Goal: Task Accomplishment & Management: Complete application form

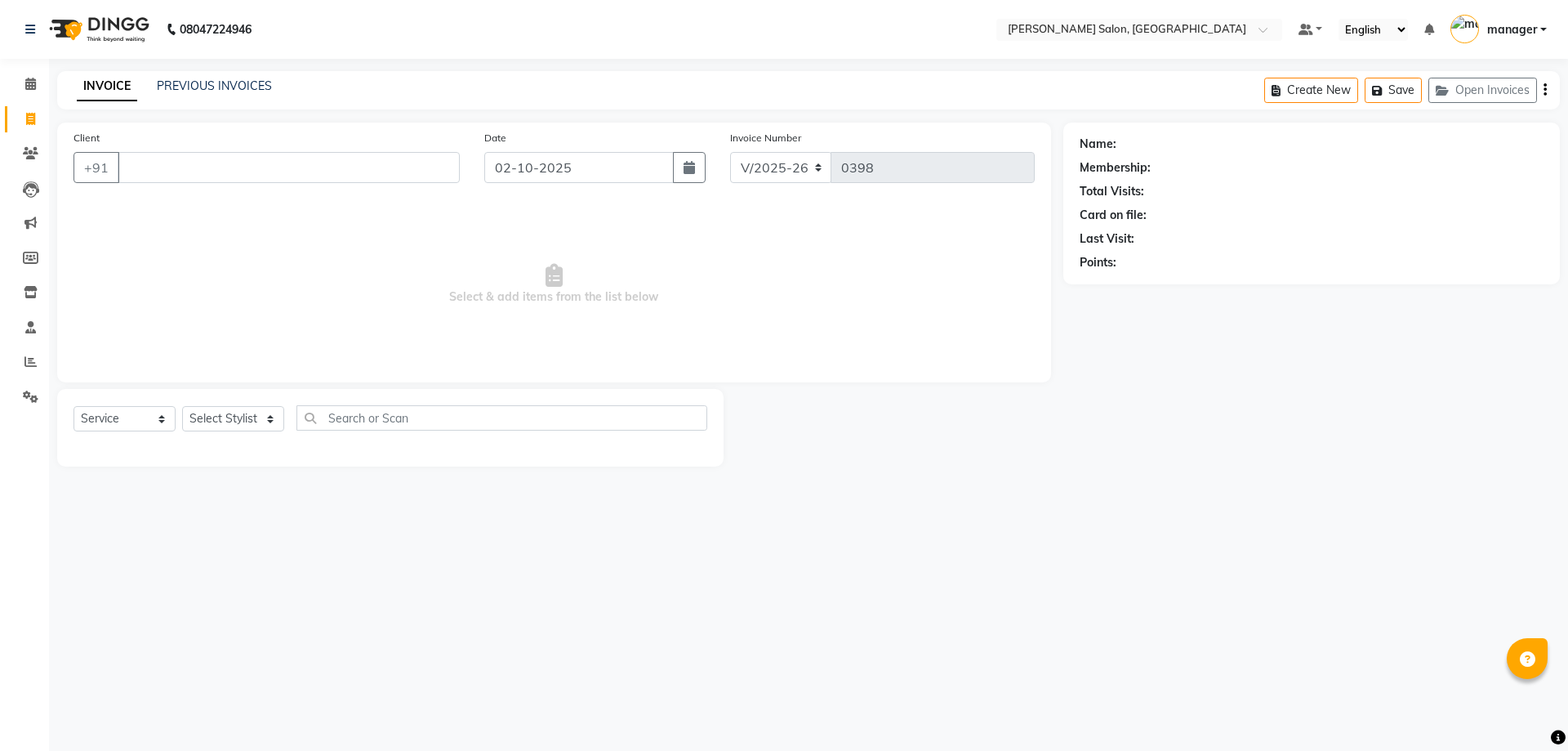
select select "7119"
select select "service"
click at [268, 423] on select "Select Stylist [PERSON_NAME] ESHARA [PERSON_NAME] [PERSON_NAME] manager pranam …" at bounding box center [233, 418] width 102 height 25
select select "91351"
click at [182, 406] on select "Select Stylist [PERSON_NAME] ESHARA [PERSON_NAME] [PERSON_NAME] manager pranam …" at bounding box center [233, 418] width 102 height 25
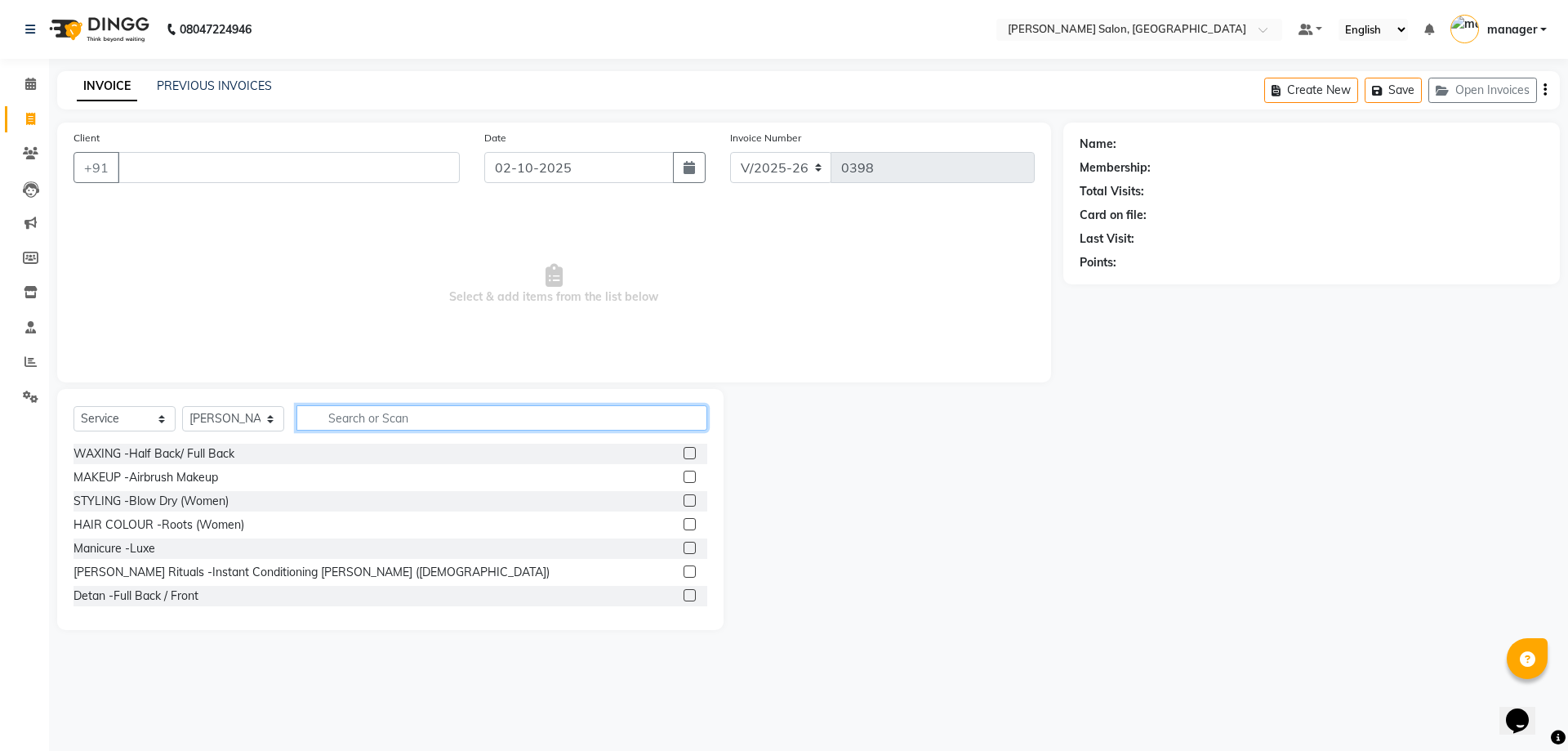
click at [350, 413] on input "text" at bounding box center [501, 417] width 411 height 25
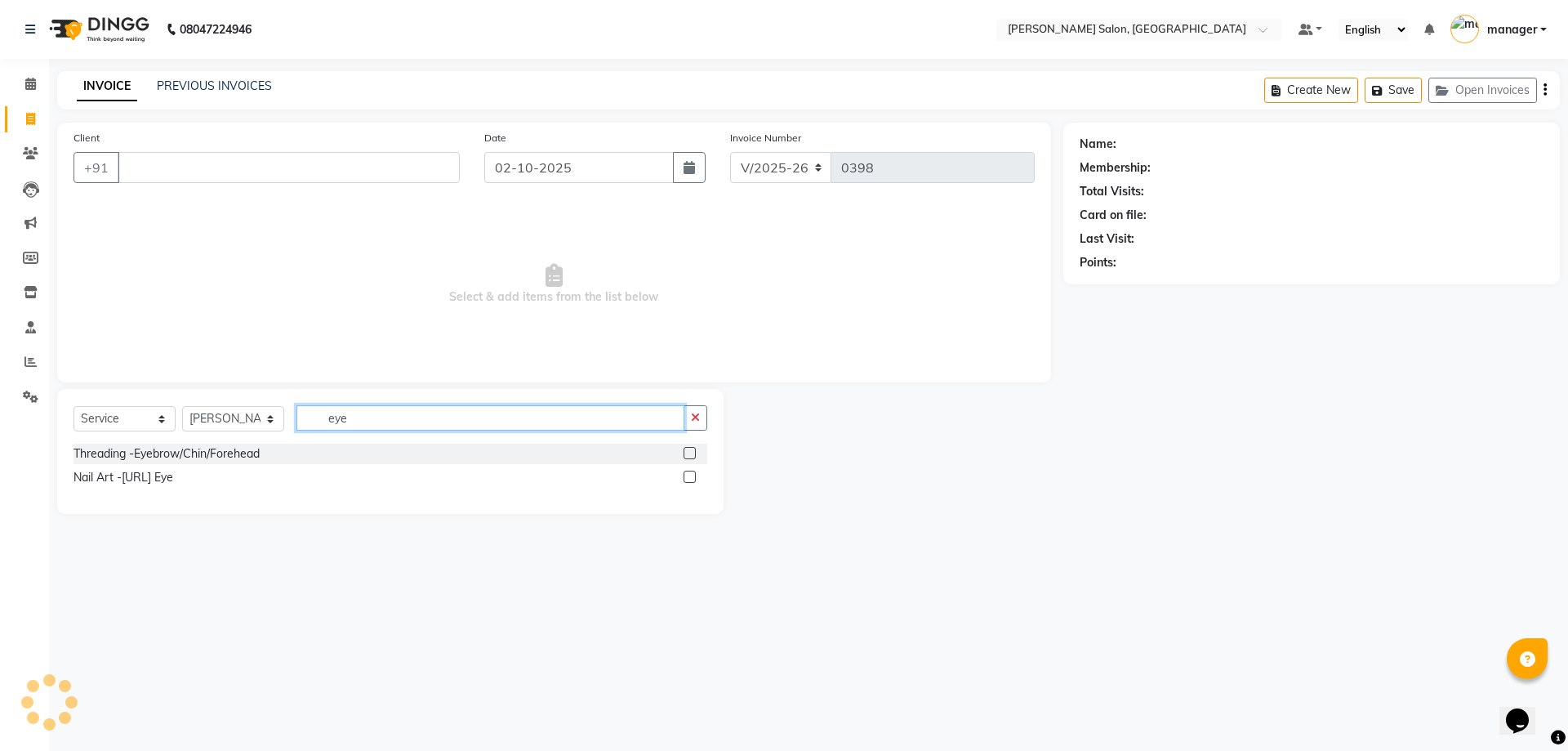
type input "eye"
click at [684, 453] on label at bounding box center [690, 453] width 12 height 12
click at [684, 453] on input "checkbox" at bounding box center [689, 454] width 11 height 11
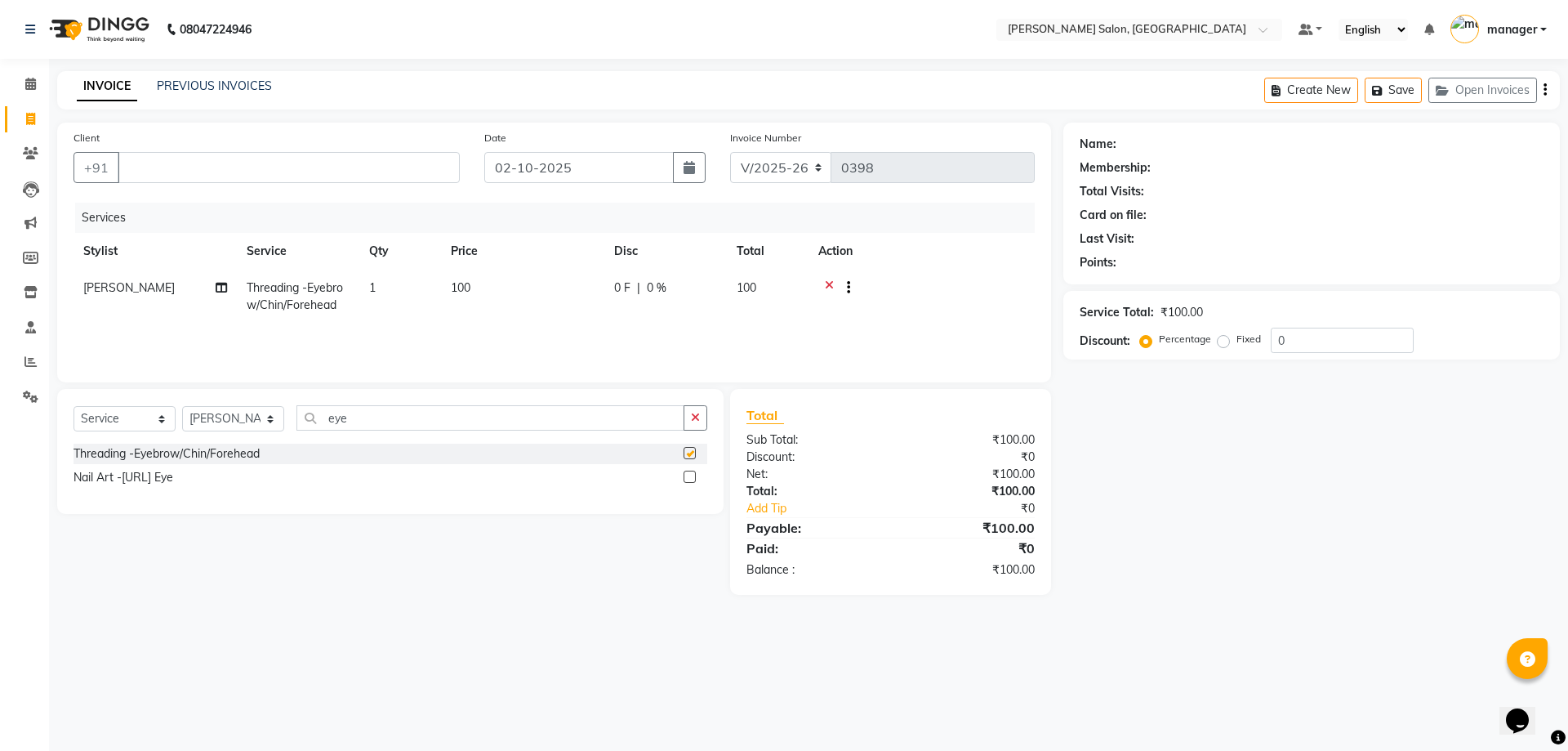
checkbox input "false"
click at [504, 269] on td "100" at bounding box center [522, 296] width 163 height 54
select select "91351"
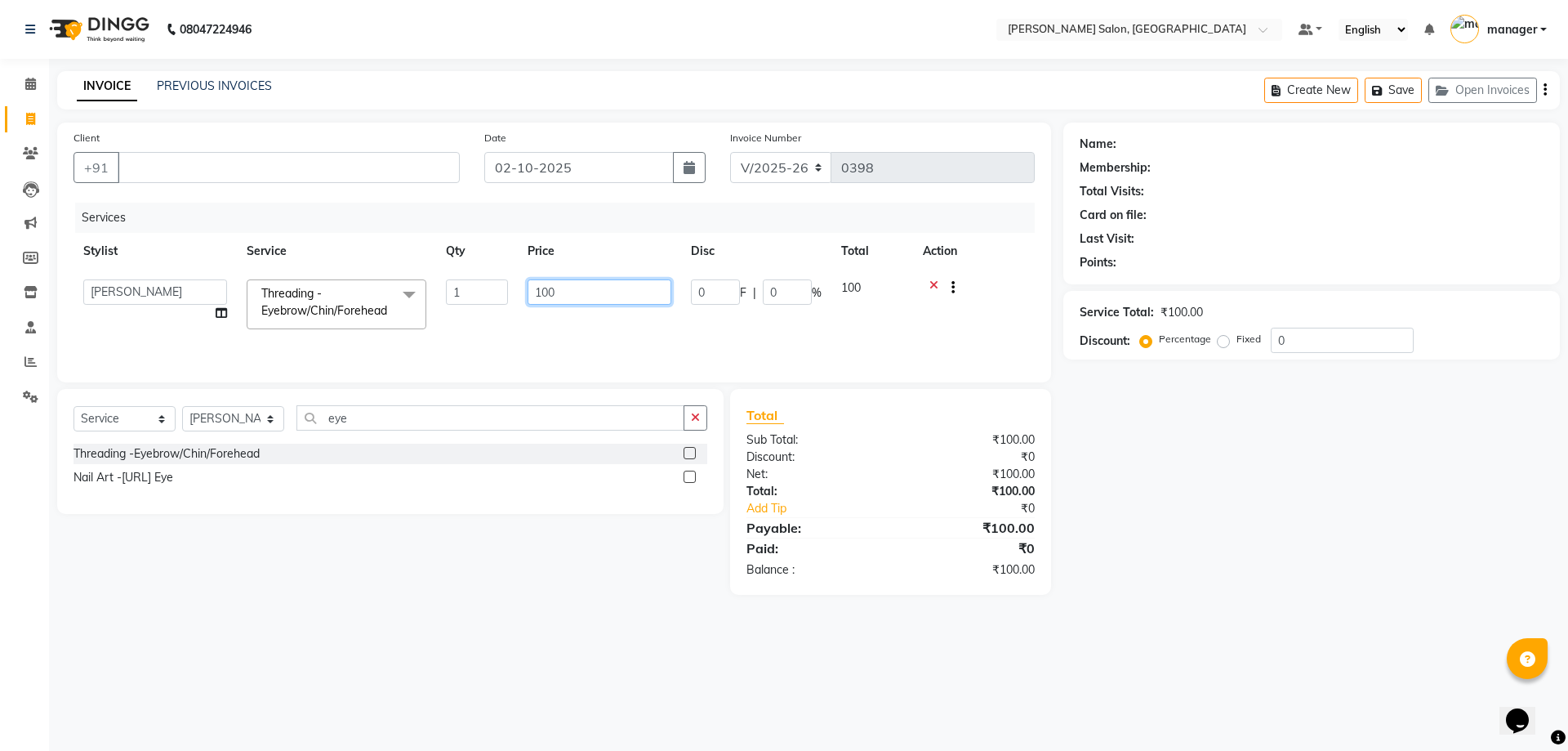
drag, startPoint x: 576, startPoint y: 281, endPoint x: 484, endPoint y: 291, distance: 92.5
click at [484, 291] on tr "[PERSON_NAME] ESHARA [PERSON_NAME] [PERSON_NAME] manager pranam [PERSON_NAME] T…" at bounding box center [554, 304] width 961 height 70
type input "60"
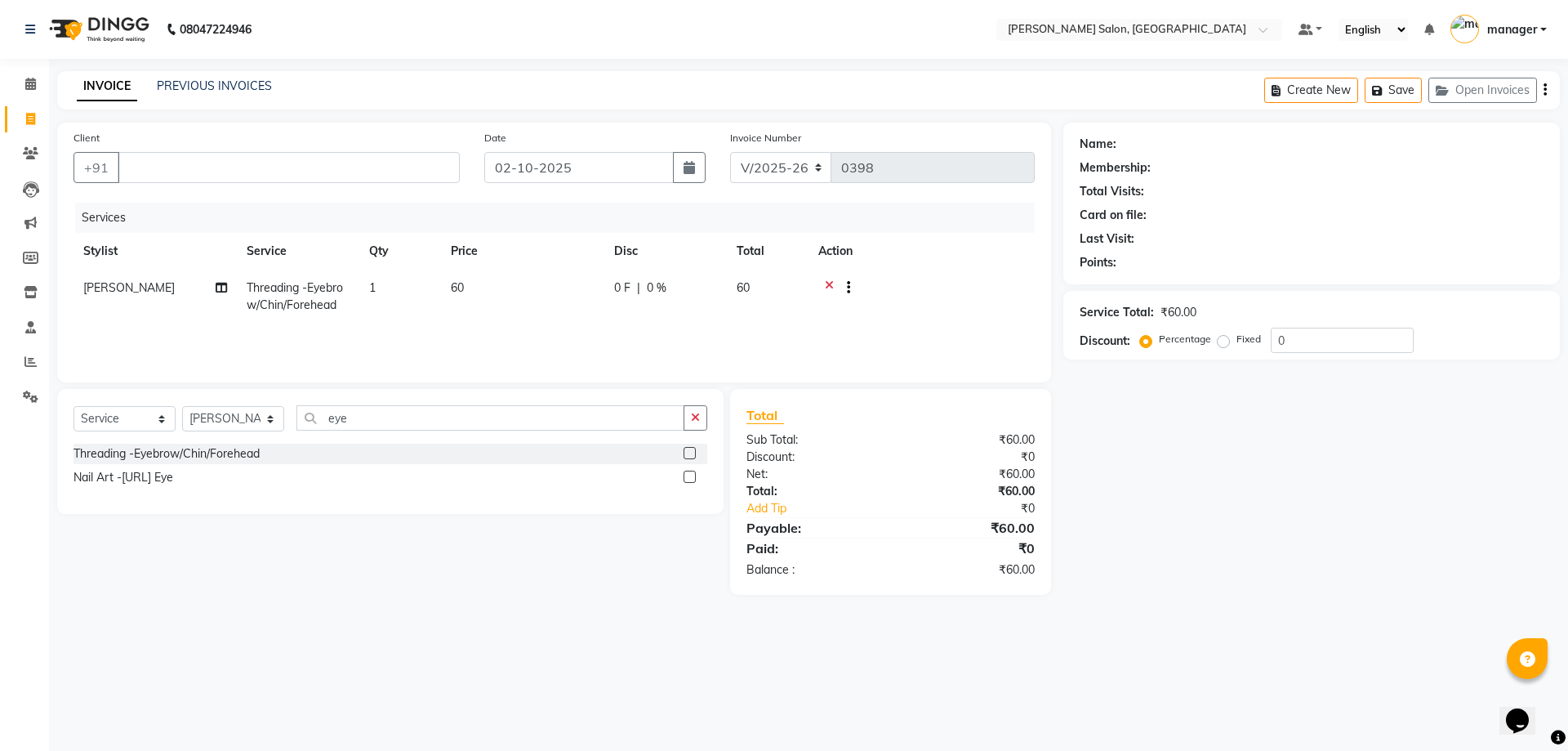
click at [917, 341] on div "Services Stylist Service Qty Price Disc Total Action [PERSON_NAME] Threading -E…" at bounding box center [554, 284] width 961 height 164
click at [175, 172] on input "Client" at bounding box center [288, 167] width 342 height 31
click at [125, 423] on select "Select Service Product Membership Package Voucher Prepaid Gift Card" at bounding box center [125, 418] width 102 height 25
click at [378, 594] on main "INVOICE PREVIOUS INVOICES Create New Save Open Invoices Client +91 Date [DATE] …" at bounding box center [808, 345] width 1519 height 549
click at [448, 419] on input "eye" at bounding box center [489, 417] width 388 height 25
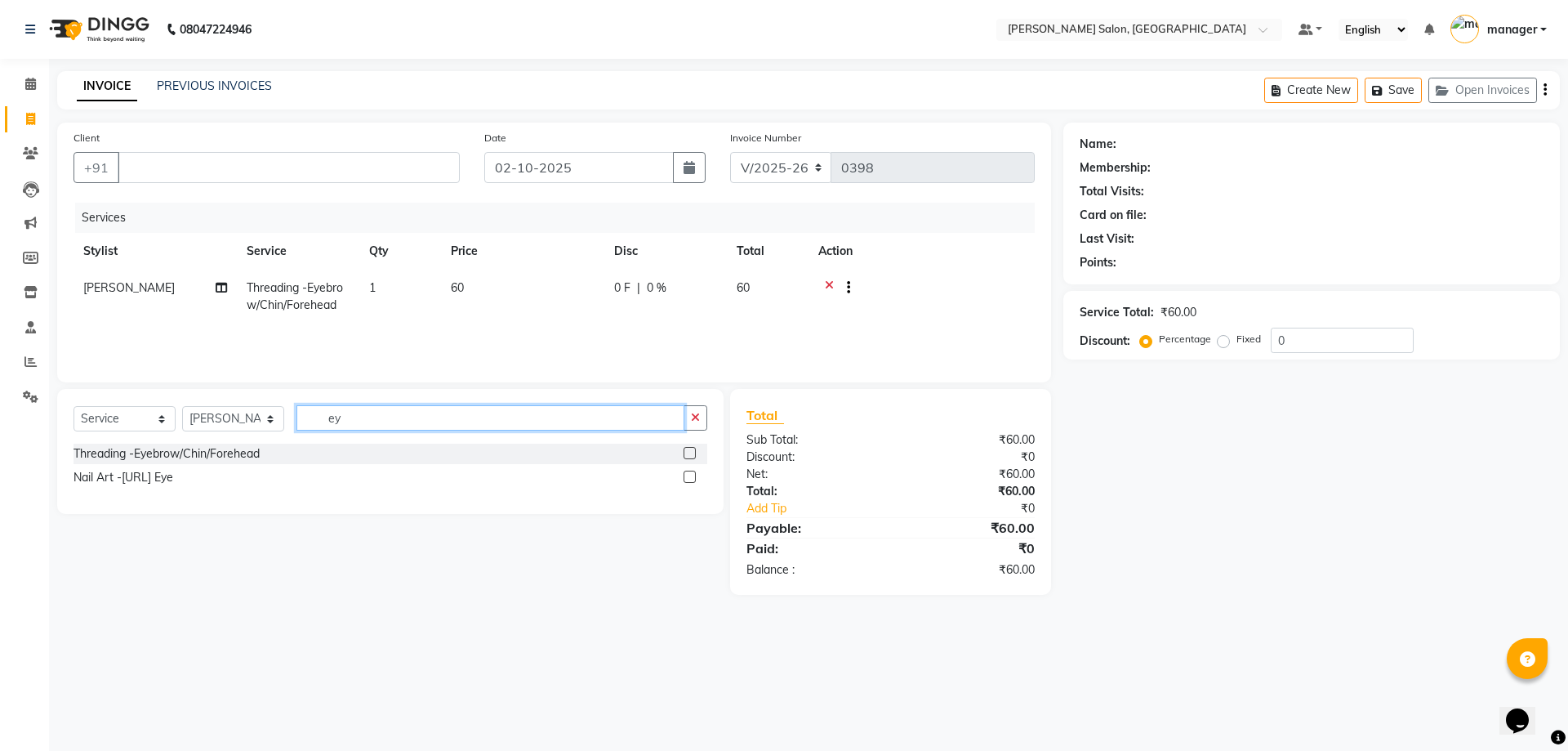
type input "e"
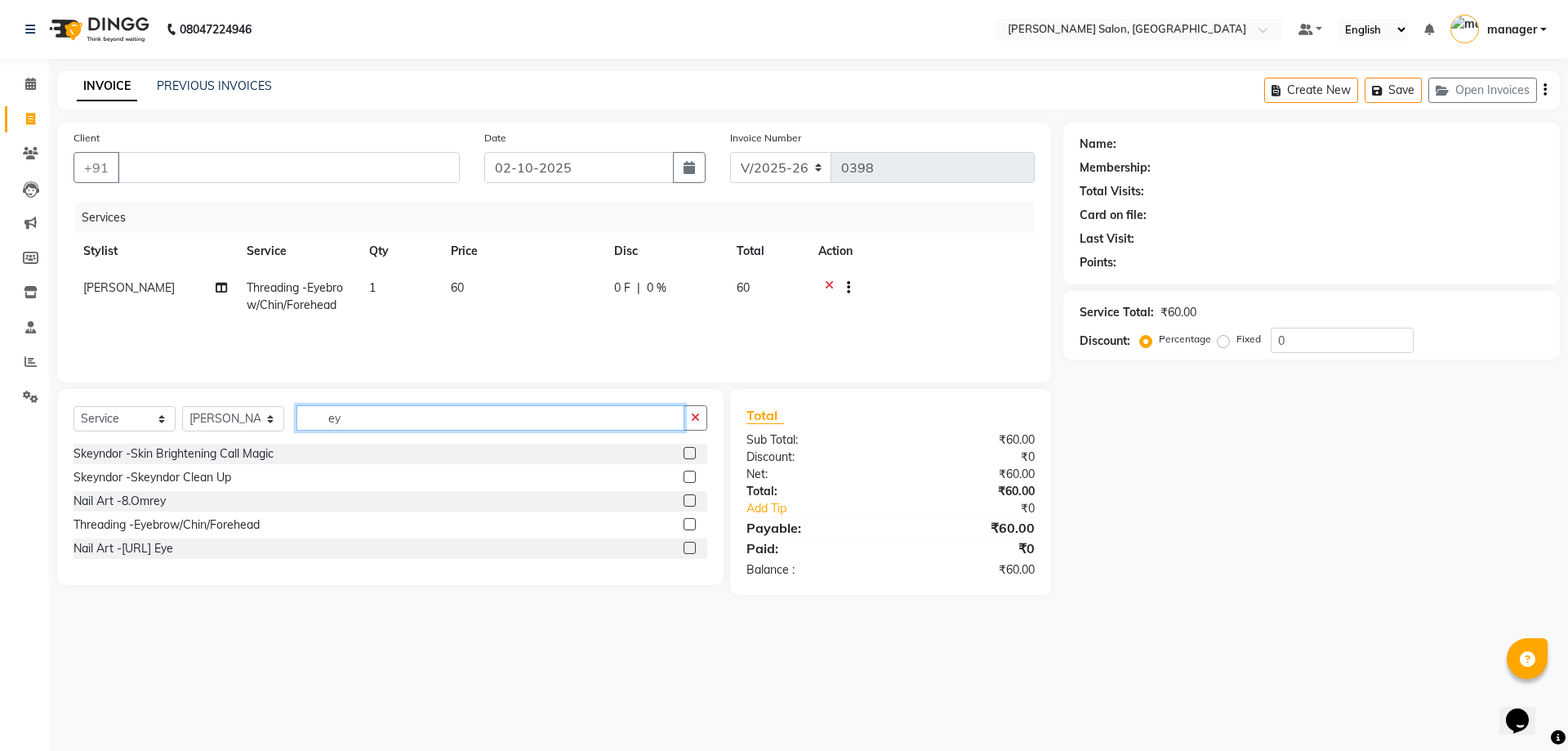
type input "e"
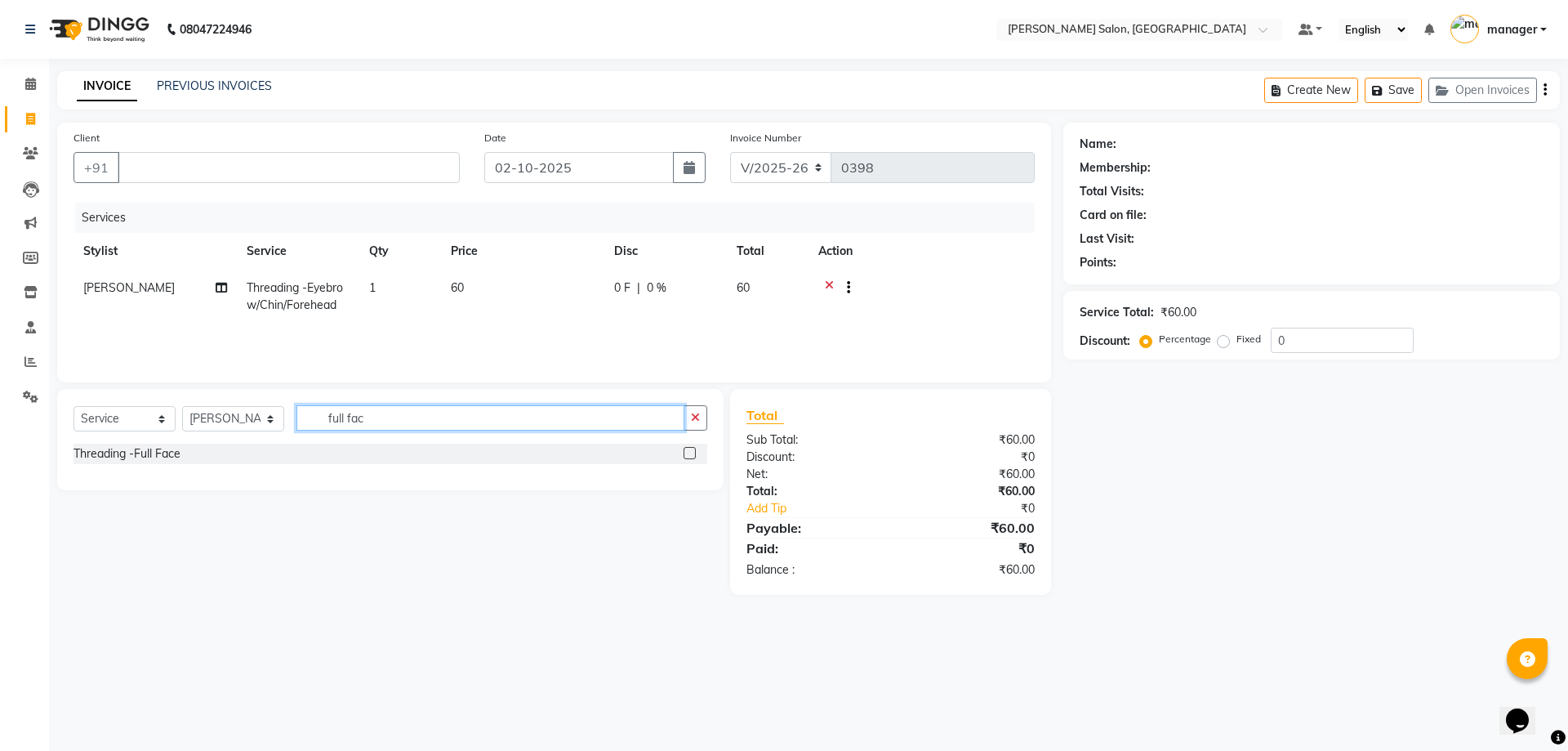
type input "full fac"
click at [691, 454] on label at bounding box center [690, 453] width 12 height 12
click at [691, 454] on input "checkbox" at bounding box center [689, 454] width 11 height 11
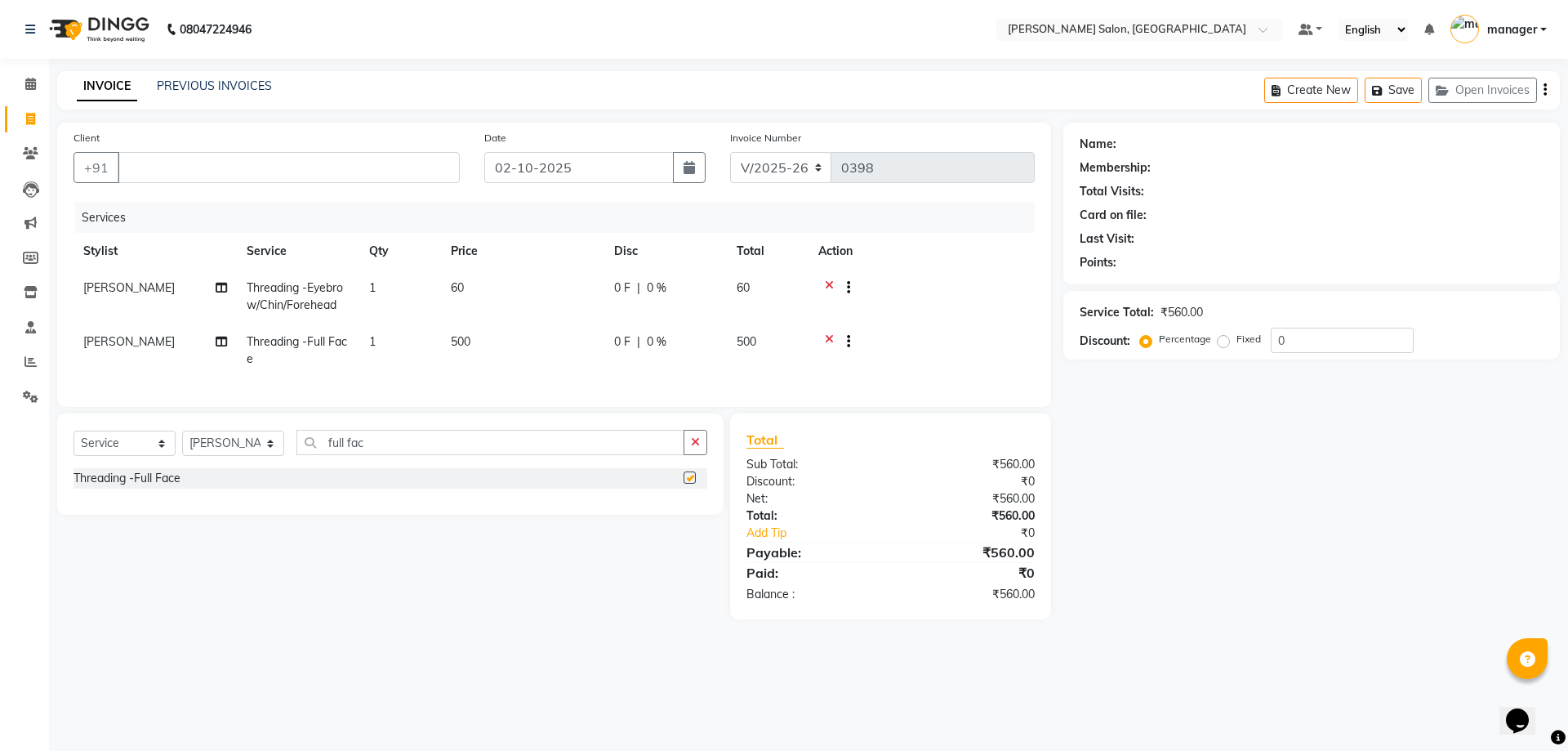
checkbox input "false"
click at [698, 448] on icon "button" at bounding box center [695, 441] width 9 height 11
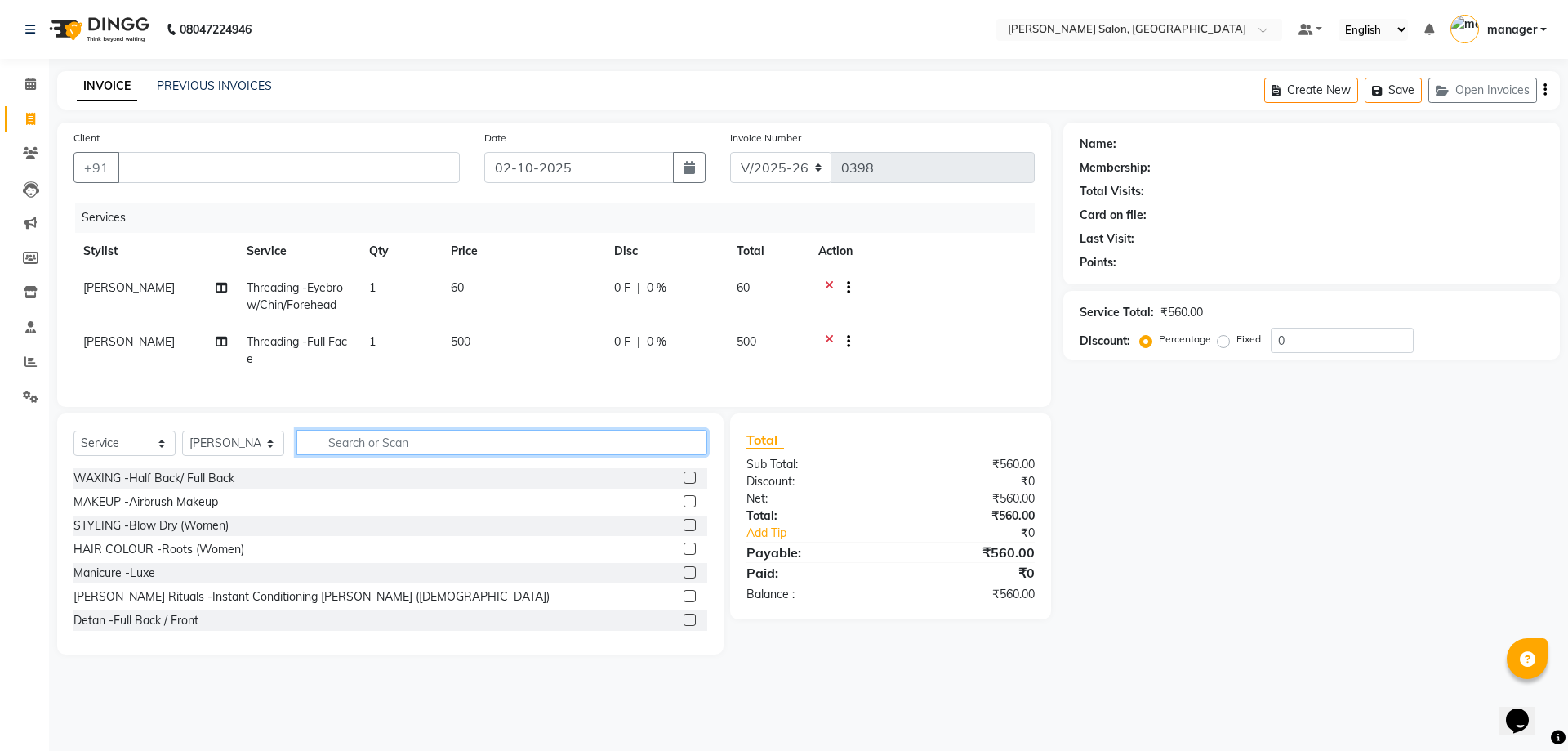
click at [601, 455] on input "text" at bounding box center [501, 442] width 411 height 25
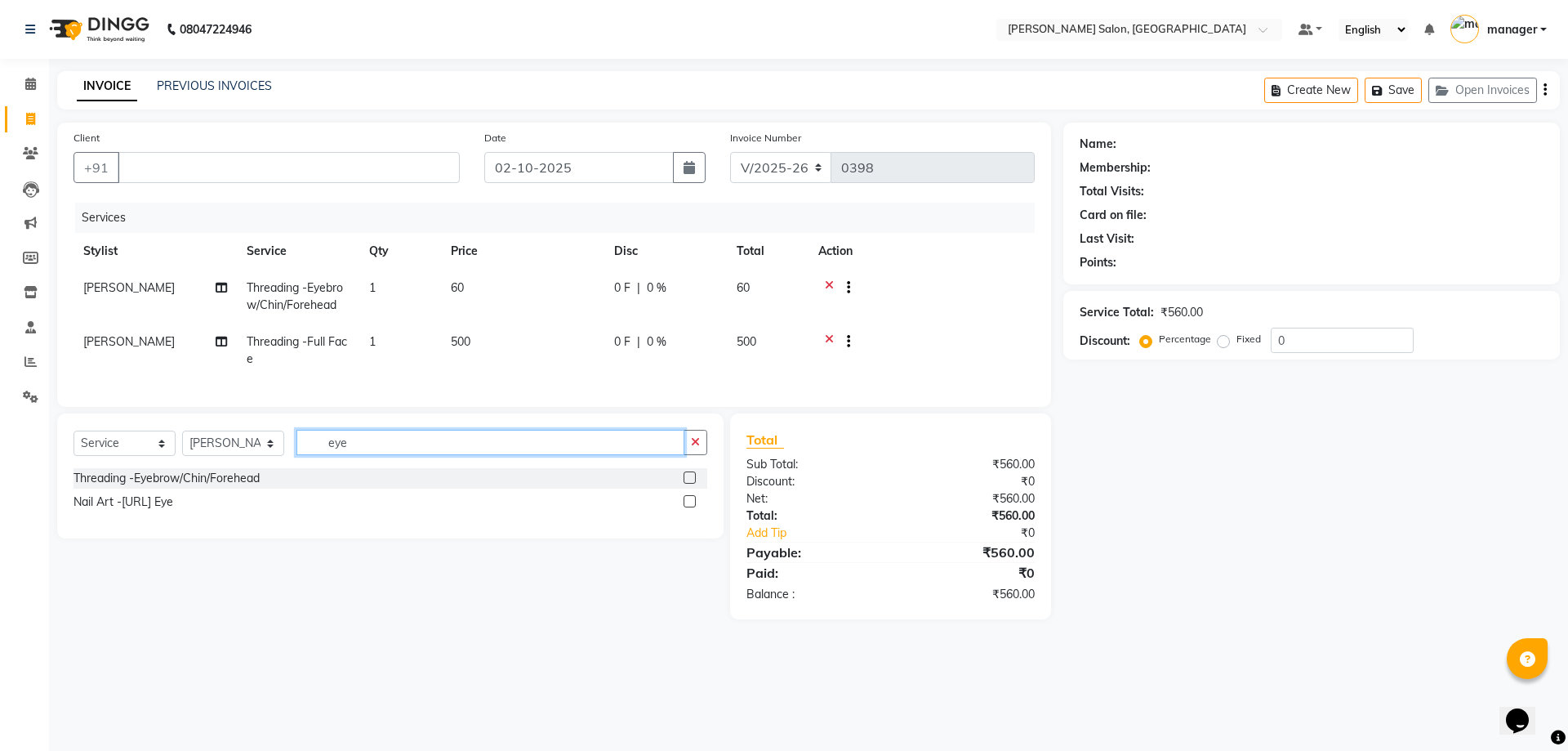
type input "eye"
click at [411, 488] on div "Threading -Eyebrow/Chin/Forehead" at bounding box center [391, 478] width 634 height 20
click at [692, 484] on label at bounding box center [690, 478] width 12 height 12
click at [692, 484] on input "checkbox" at bounding box center [689, 478] width 11 height 11
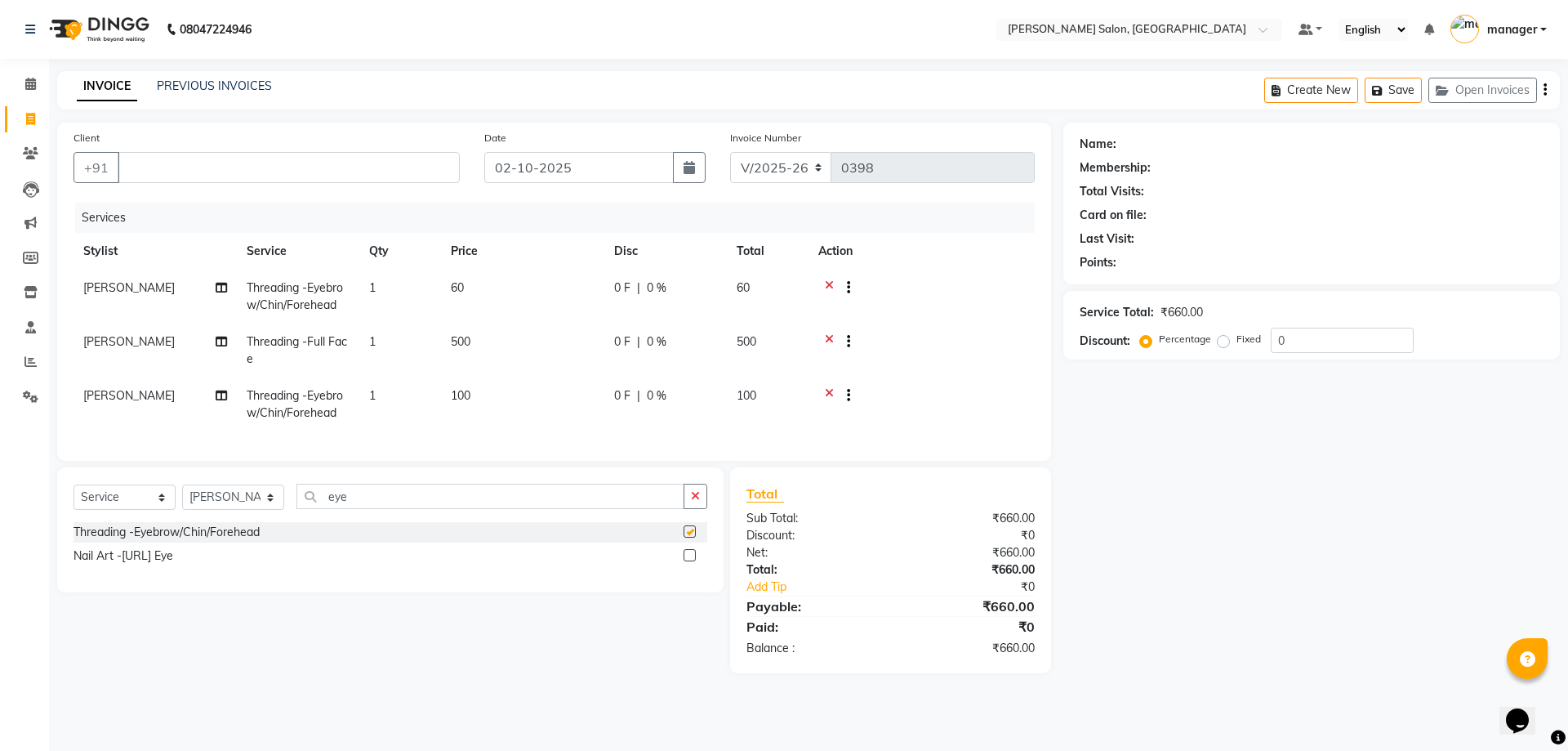
checkbox input "false"
click at [696, 509] on button "button" at bounding box center [696, 496] width 24 height 25
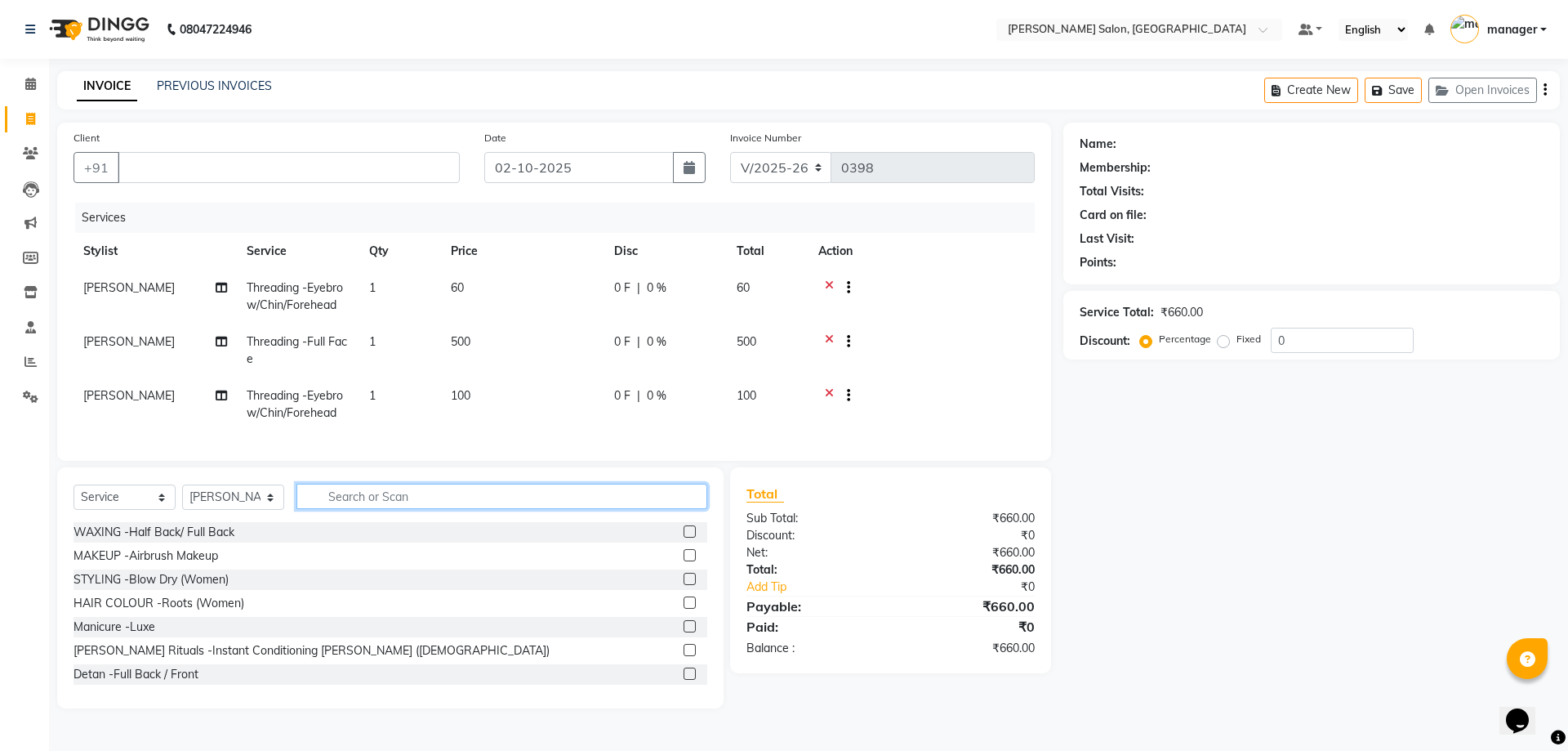
drag, startPoint x: 572, startPoint y: 503, endPoint x: 609, endPoint y: 500, distance: 37.1
click at [575, 504] on input "text" at bounding box center [501, 496] width 411 height 25
click at [828, 338] on icon at bounding box center [828, 343] width 9 height 20
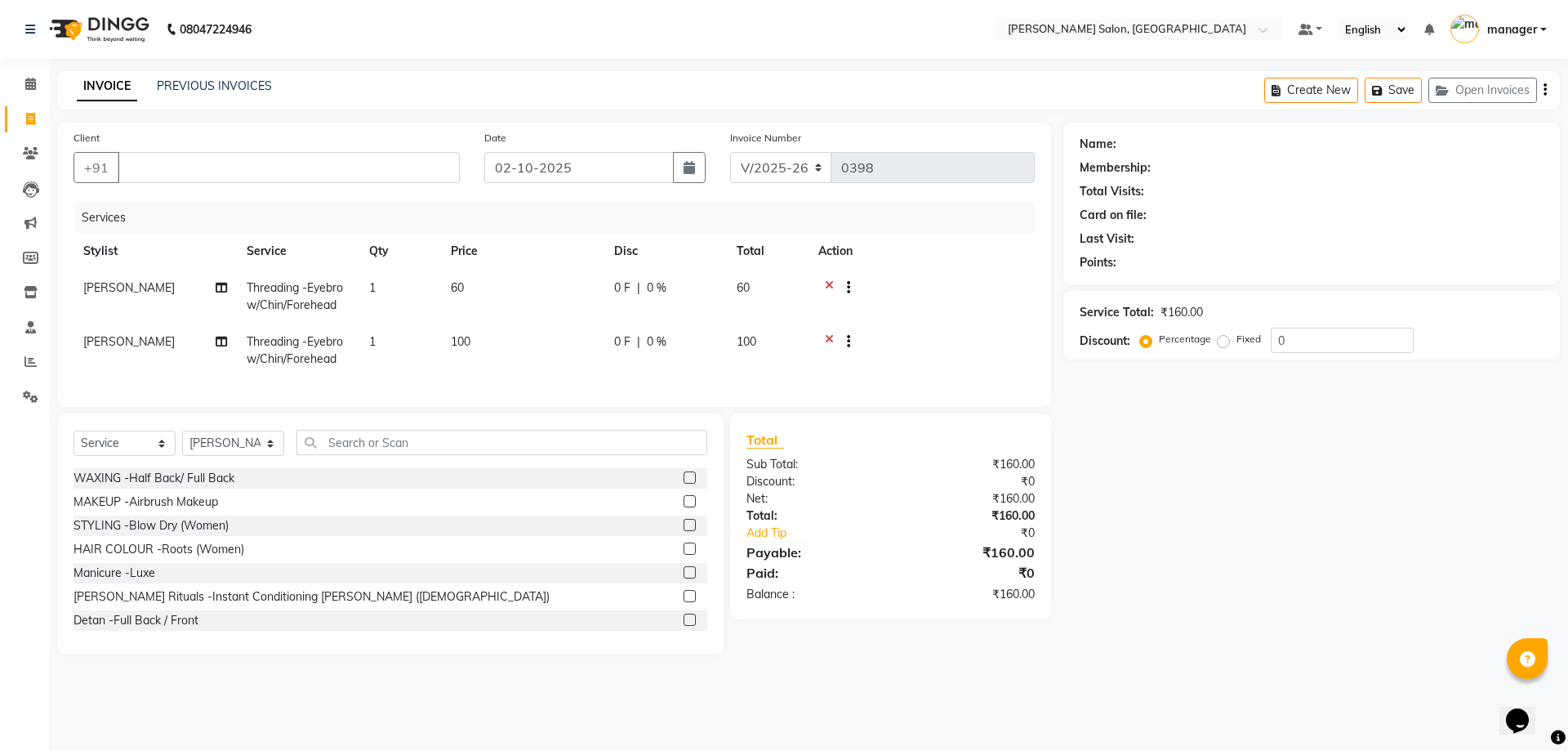
click at [833, 287] on div at bounding box center [841, 289] width 16 height 20
click at [831, 286] on icon at bounding box center [828, 289] width 9 height 20
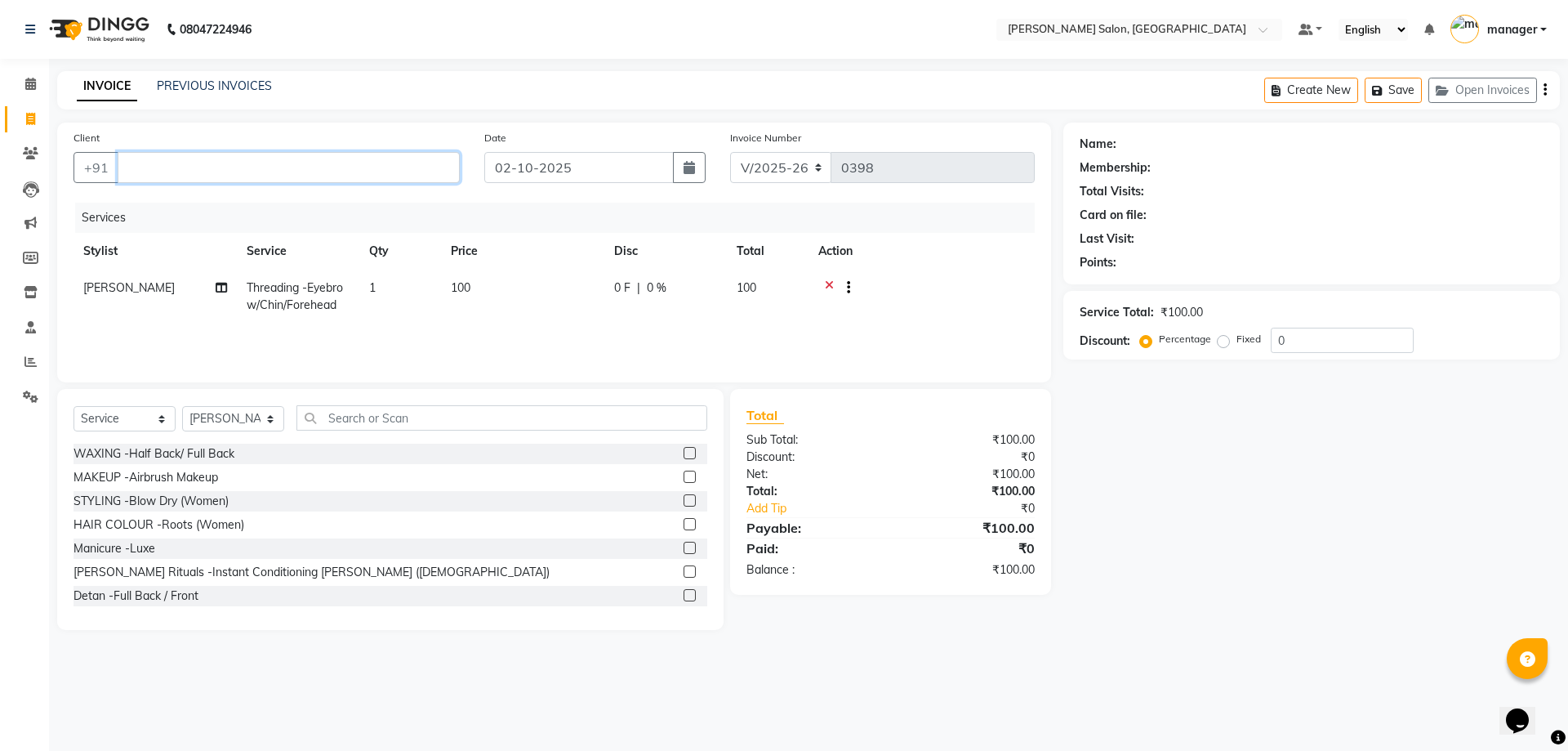
click at [335, 172] on input "Client" at bounding box center [288, 167] width 342 height 31
type input "9398742588"
click at [416, 161] on span "Add Client" at bounding box center [418, 168] width 65 height 16
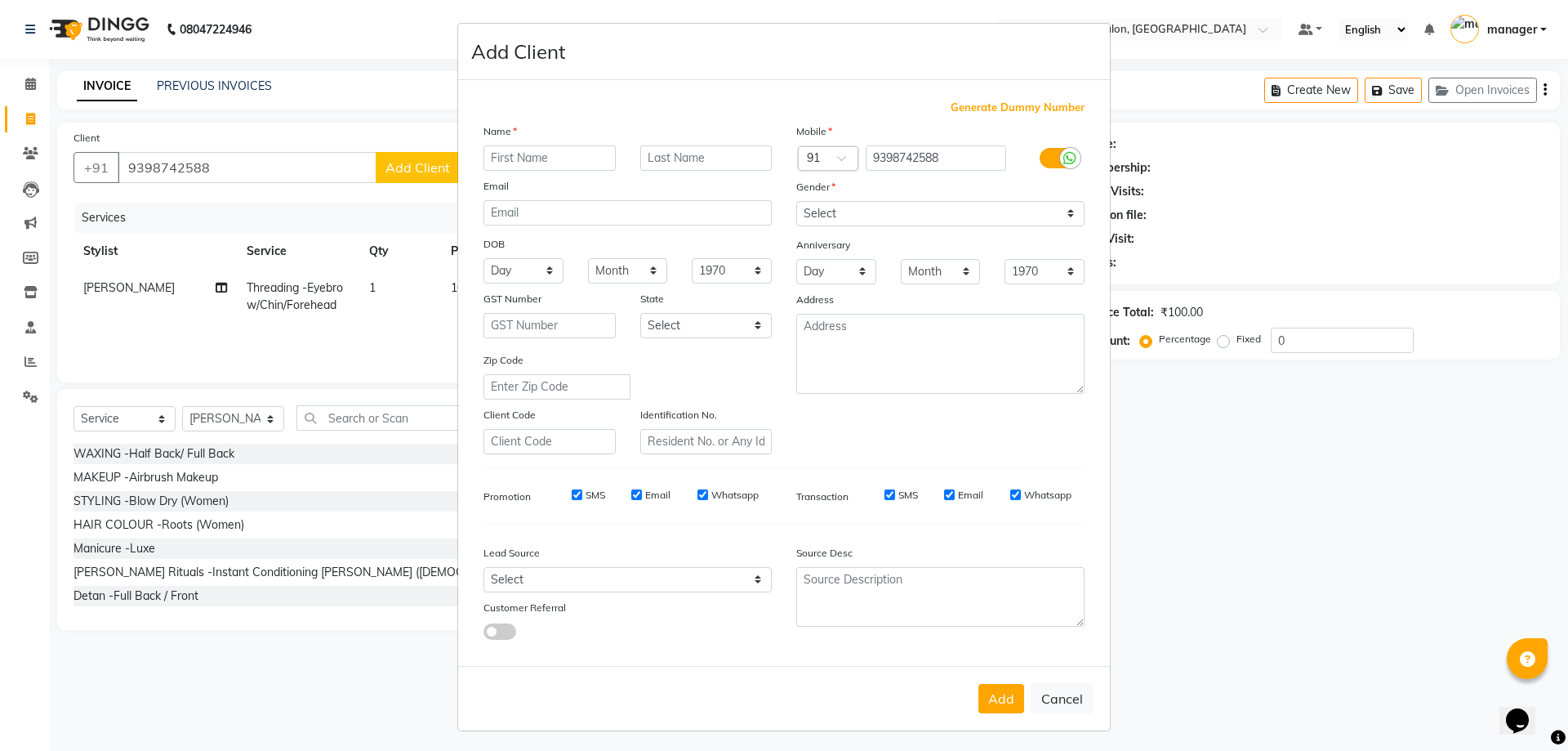
click at [508, 164] on input "text" at bounding box center [549, 158] width 133 height 25
type input "bindhu"
click at [624, 575] on select "Select Walk-in Referral Internet Friend Word of Mouth Advertisement Facebook Ju…" at bounding box center [627, 578] width 288 height 25
select select "49250"
click at [483, 566] on select "Select Walk-in Referral Internet Friend Word of Mouth Advertisement Facebook Ju…" at bounding box center [627, 578] width 288 height 25
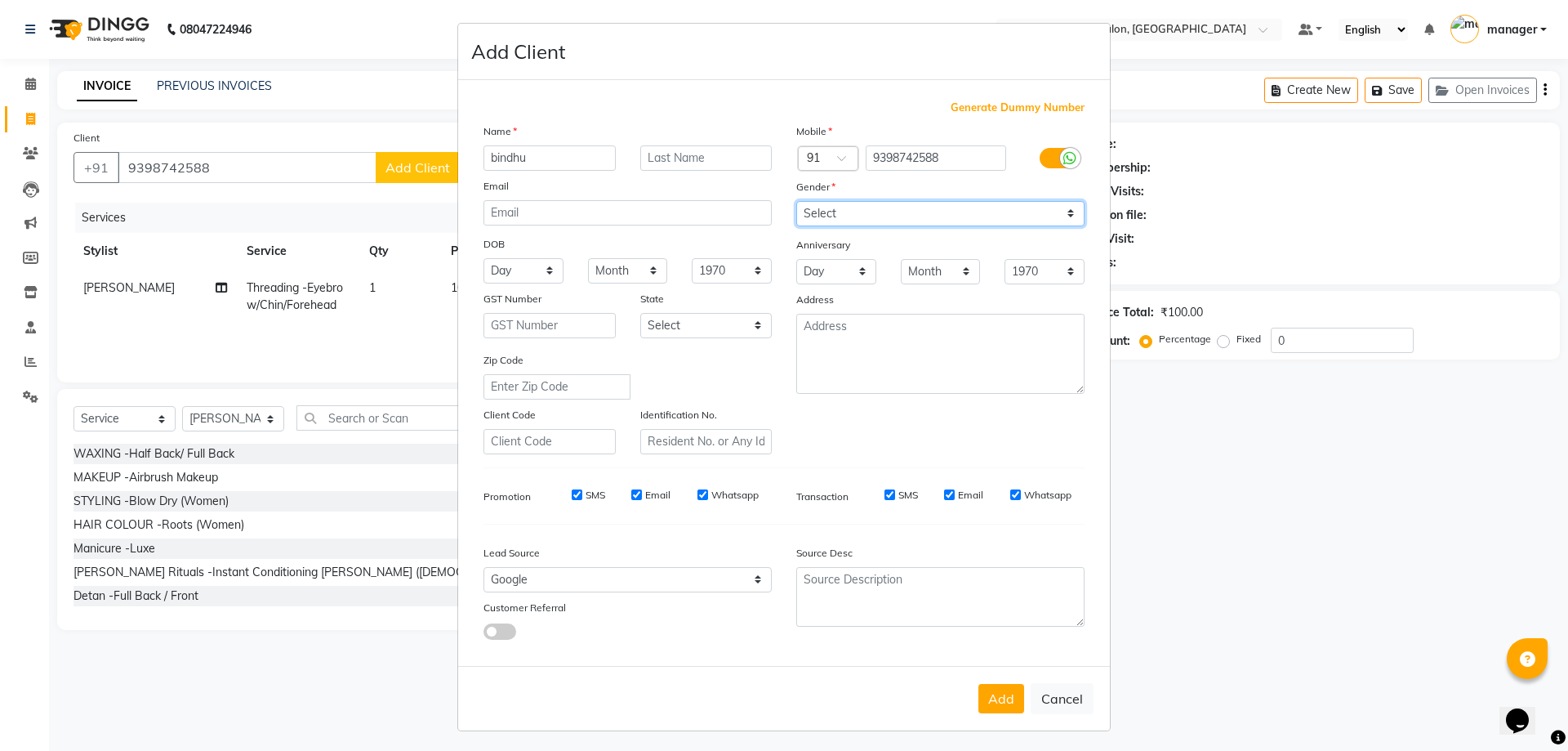
drag, startPoint x: 851, startPoint y: 212, endPoint x: 852, endPoint y: 223, distance: 11.0
click at [851, 212] on select "Select [DEMOGRAPHIC_DATA] [DEMOGRAPHIC_DATA] Other Prefer Not To Say" at bounding box center [940, 213] width 288 height 25
select select "[DEMOGRAPHIC_DATA]"
click at [796, 201] on select "Select [DEMOGRAPHIC_DATA] [DEMOGRAPHIC_DATA] Other Prefer Not To Say" at bounding box center [940, 213] width 288 height 25
click at [1002, 700] on button "Add" at bounding box center [1001, 698] width 46 height 29
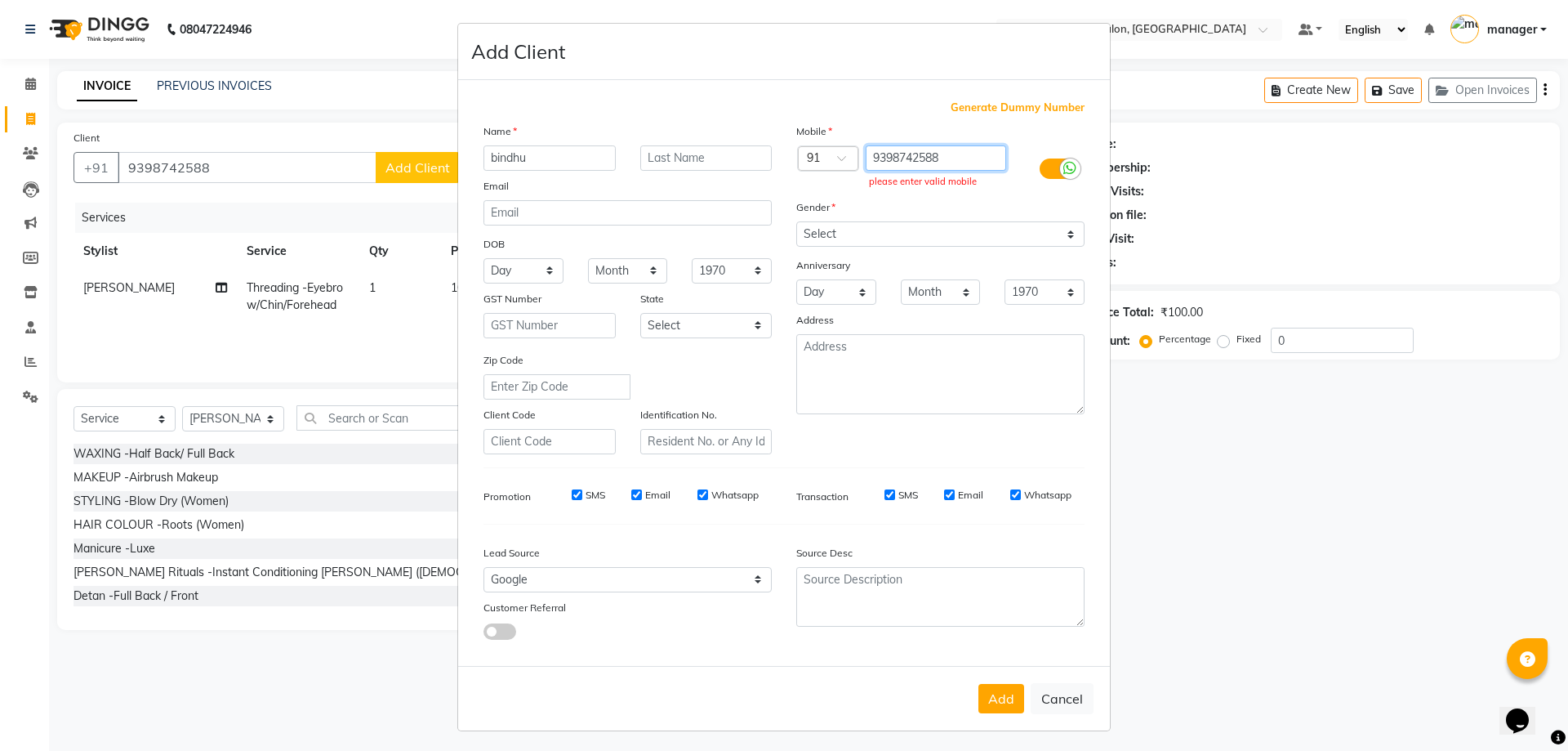
click at [959, 164] on input "9398742588" at bounding box center [936, 158] width 142 height 25
click at [1009, 689] on button "Add" at bounding box center [1001, 698] width 46 height 29
click at [1008, 695] on button "Add" at bounding box center [1001, 698] width 46 height 29
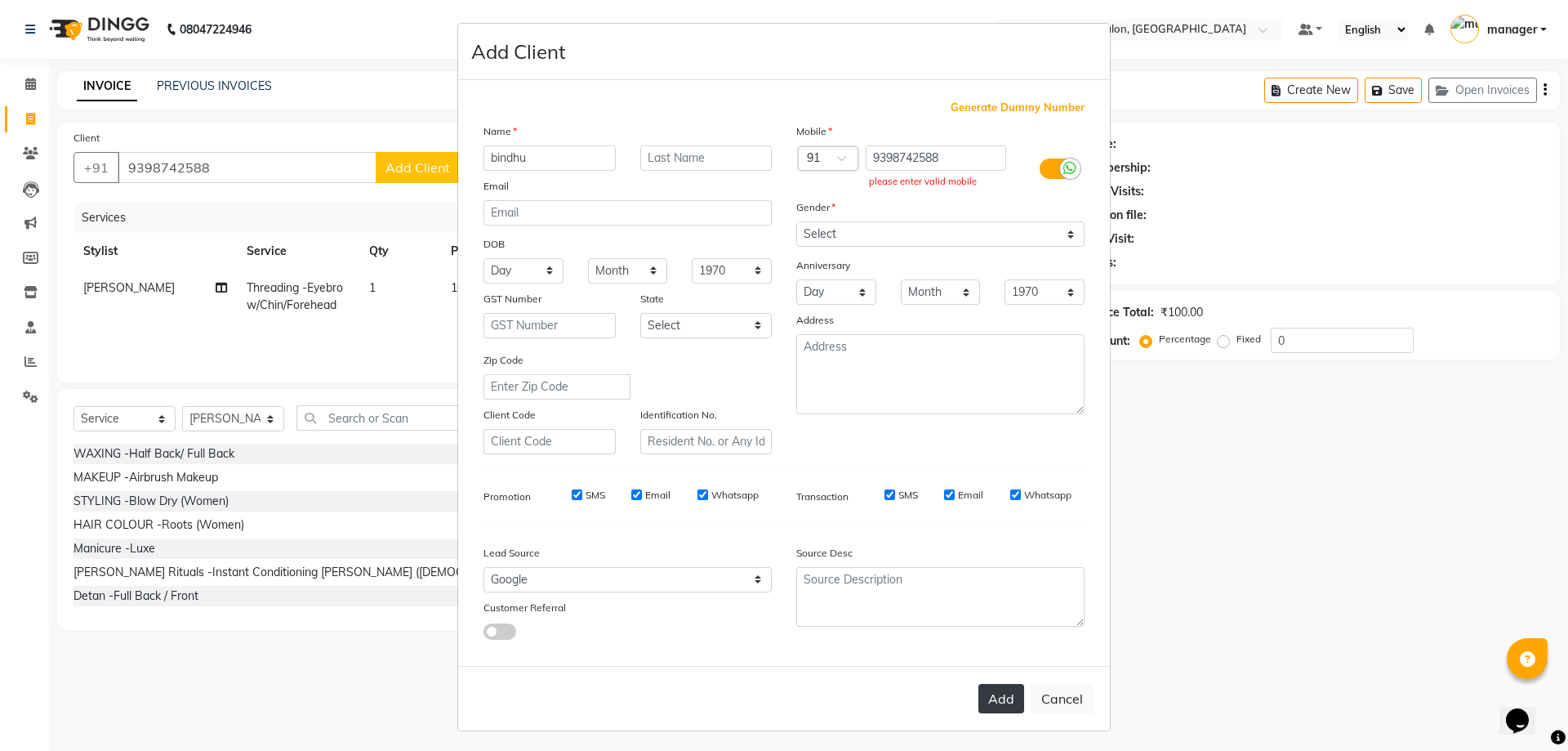
click at [1008, 694] on button "Add" at bounding box center [1001, 698] width 46 height 29
paste input "9398742588"
type input "9398742588"
drag, startPoint x: 940, startPoint y: 153, endPoint x: 1184, endPoint y: 198, distance: 248.1
click at [943, 153] on input "9398742588" at bounding box center [936, 158] width 142 height 25
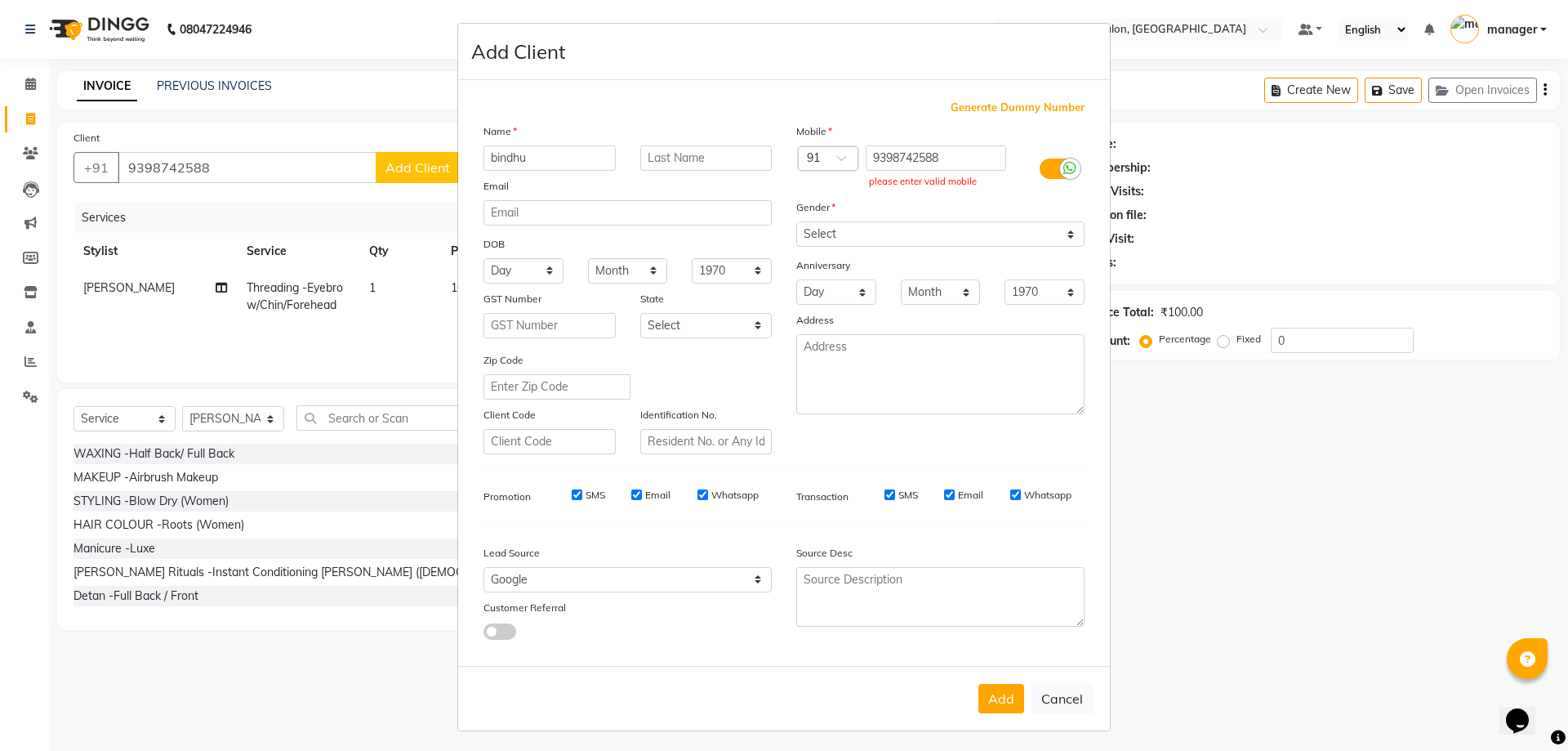
click at [1064, 174] on icon at bounding box center [1070, 168] width 13 height 15
click at [0, 0] on input "checkbox" at bounding box center [0, 0] width 0 height 0
click at [996, 697] on button "Add" at bounding box center [1001, 698] width 46 height 29
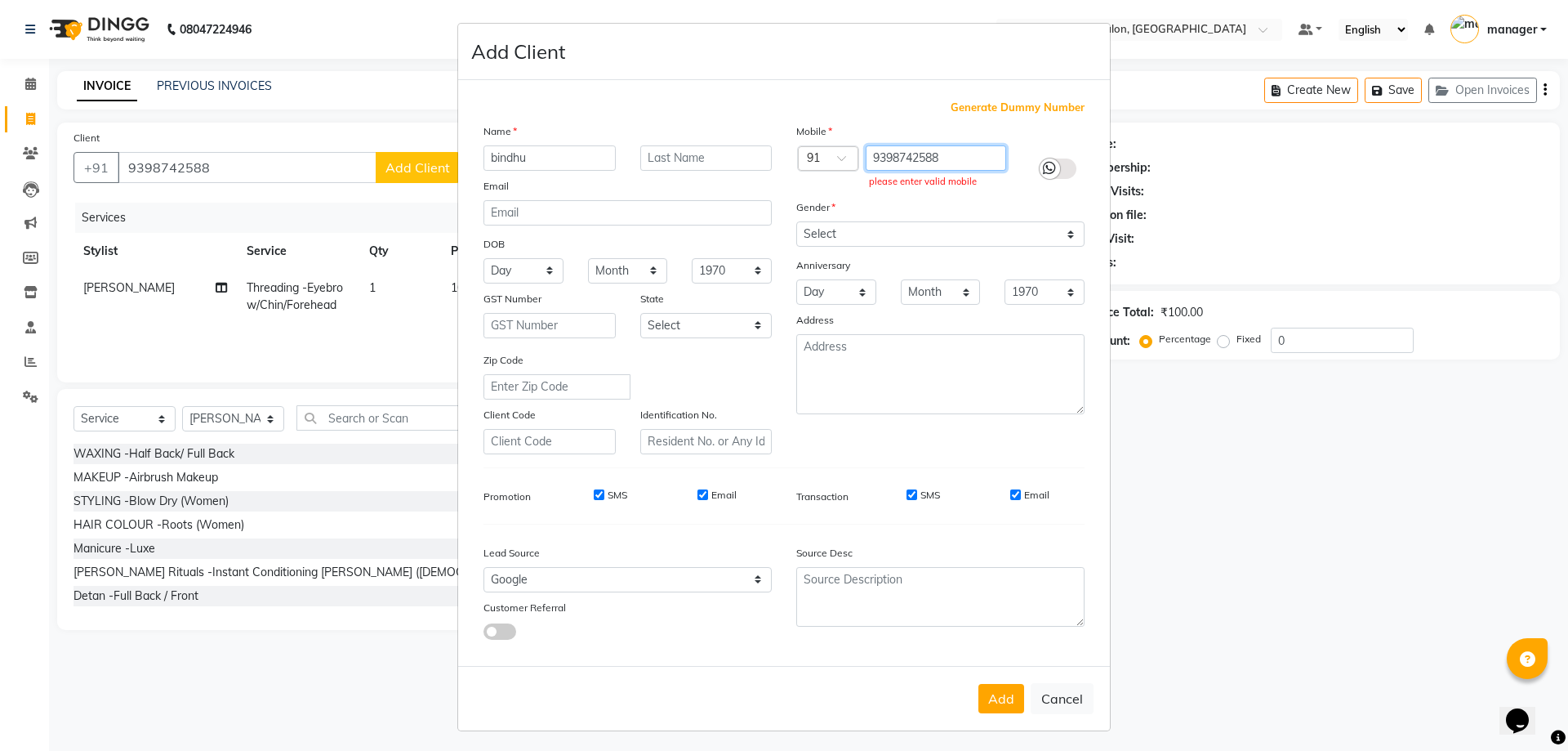
drag, startPoint x: 958, startPoint y: 154, endPoint x: 868, endPoint y: 169, distance: 91.2
click at [868, 169] on input "9398742588" at bounding box center [936, 158] width 142 height 25
click at [1045, 168] on icon at bounding box center [1049, 168] width 13 height 15
click at [0, 0] on input "checkbox" at bounding box center [0, 0] width 0 height 0
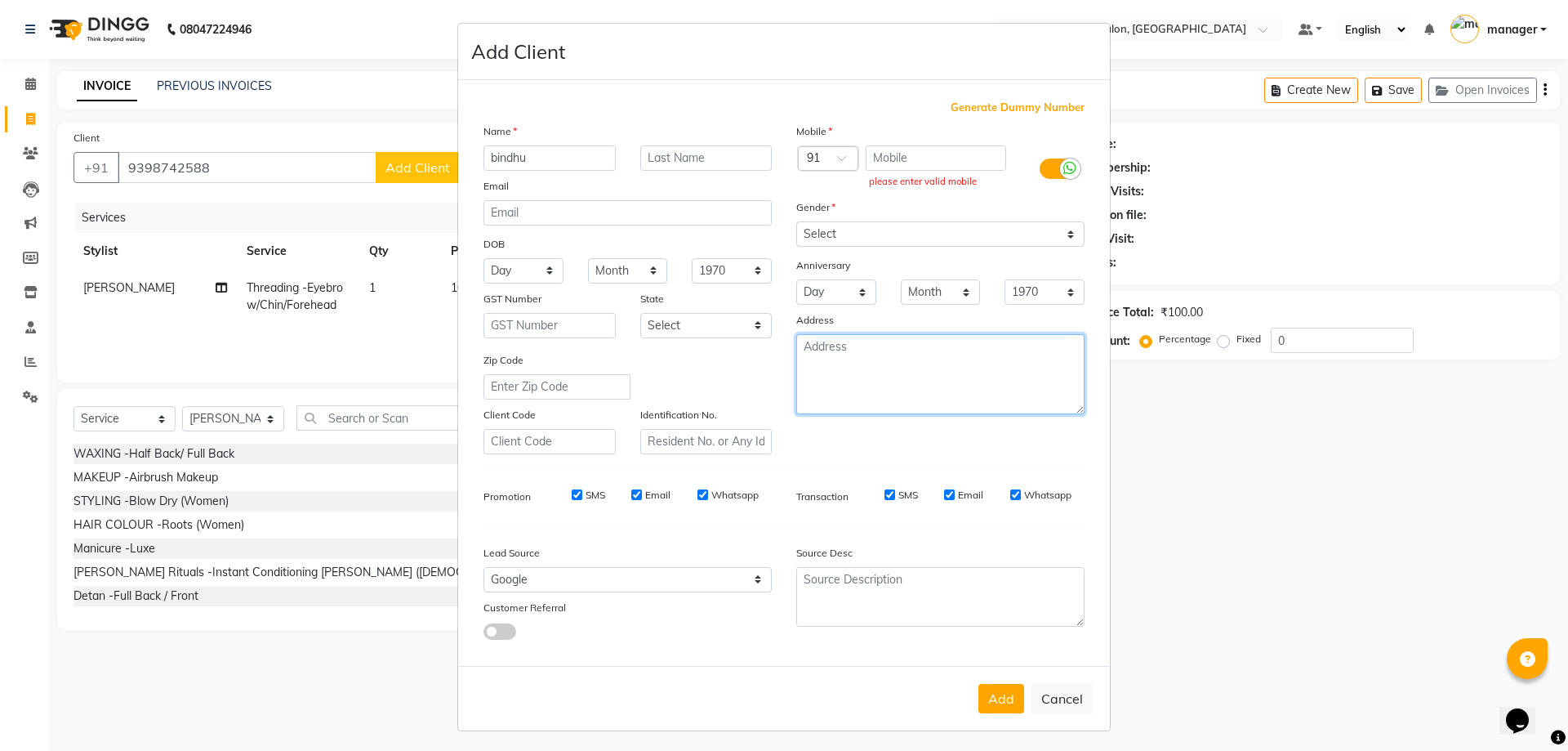
click at [935, 382] on textarea at bounding box center [940, 374] width 288 height 80
click at [932, 170] on input "text" at bounding box center [936, 158] width 142 height 25
paste input "9398742588"
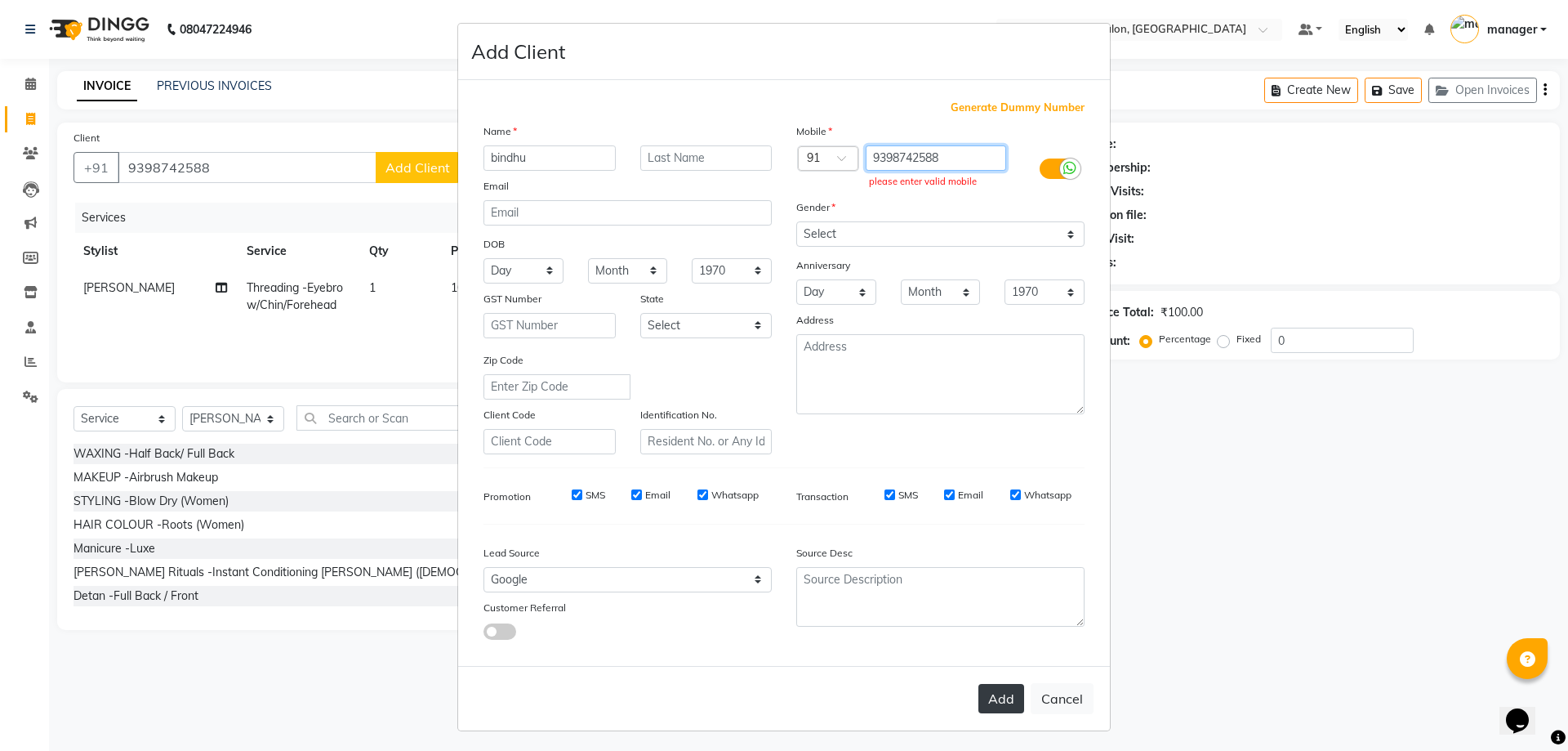
type input "9398742588"
click at [996, 705] on button "Add" at bounding box center [1001, 698] width 46 height 29
click at [995, 705] on button "Add" at bounding box center [1001, 698] width 46 height 29
click at [1067, 702] on button "Cancel" at bounding box center [1062, 698] width 63 height 31
select select
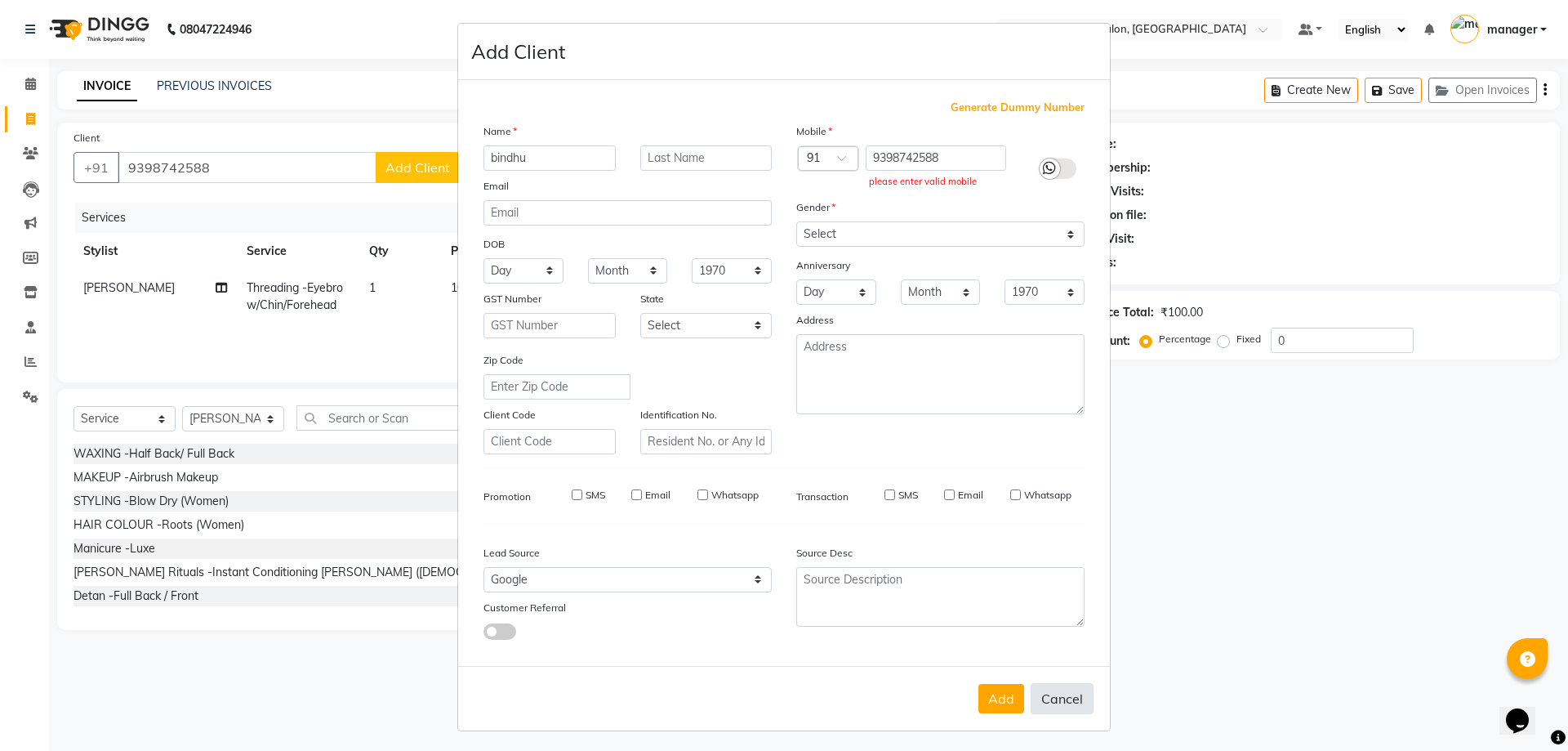
select select
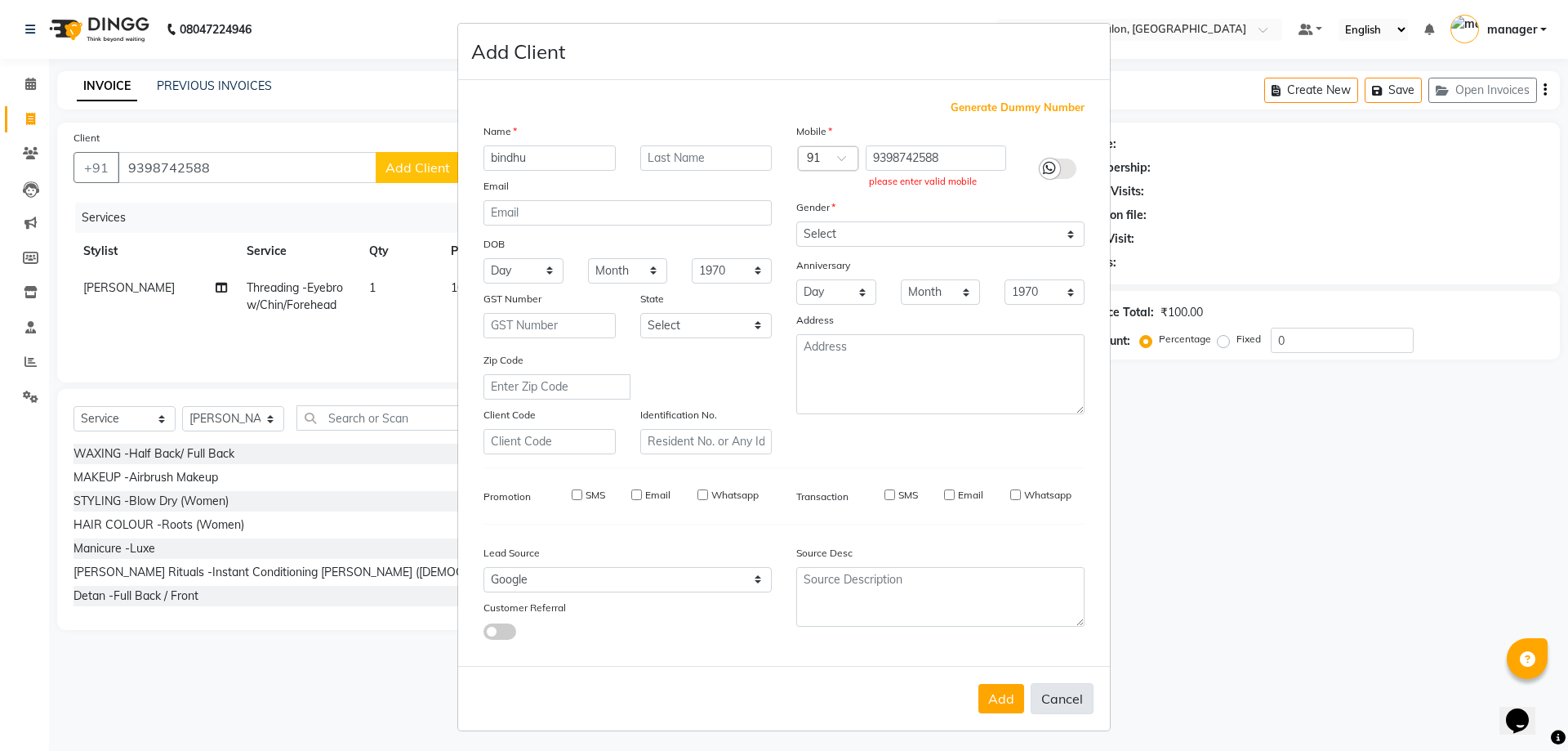
select select
checkbox input "false"
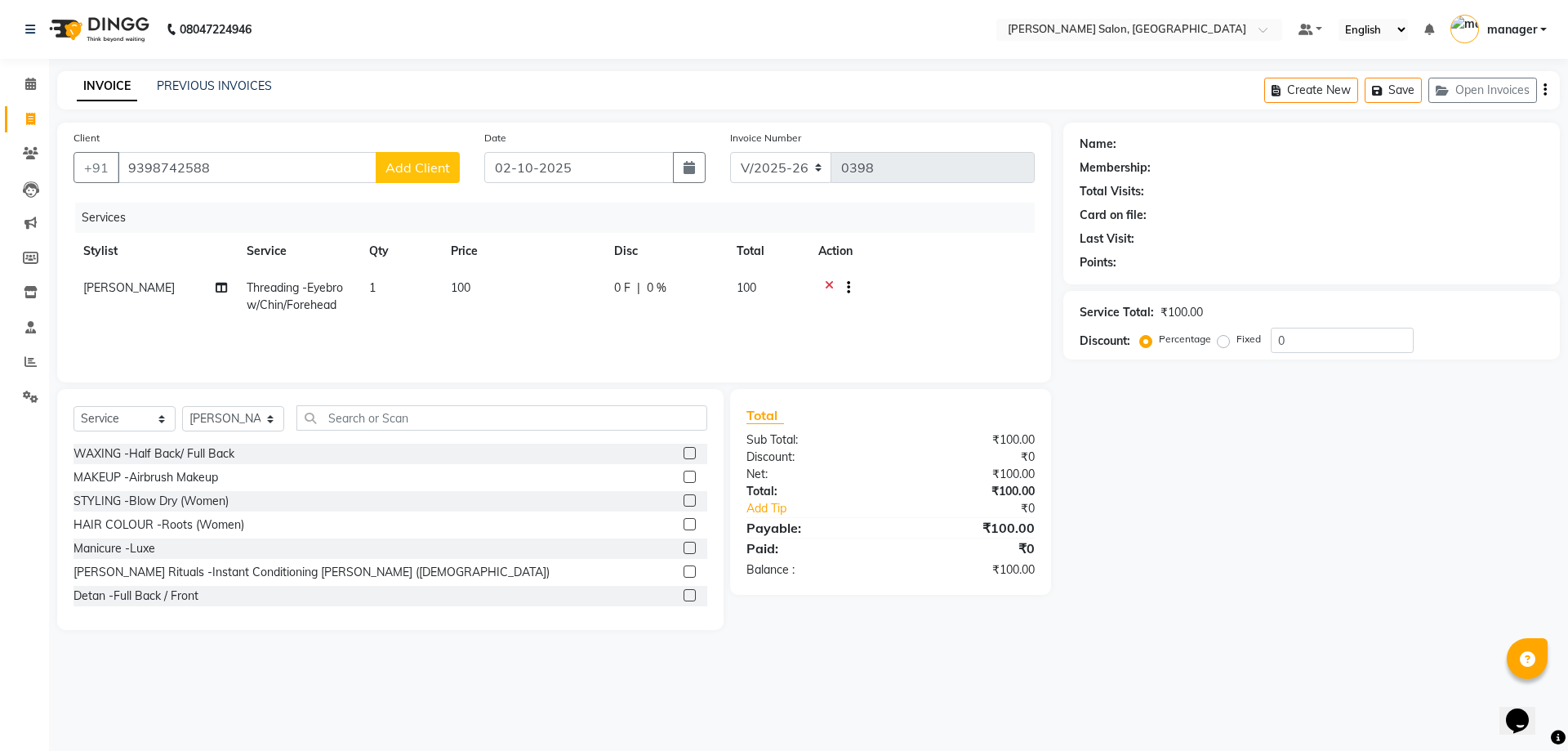
click at [402, 163] on span "Add Client" at bounding box center [418, 168] width 65 height 16
select select "49250"
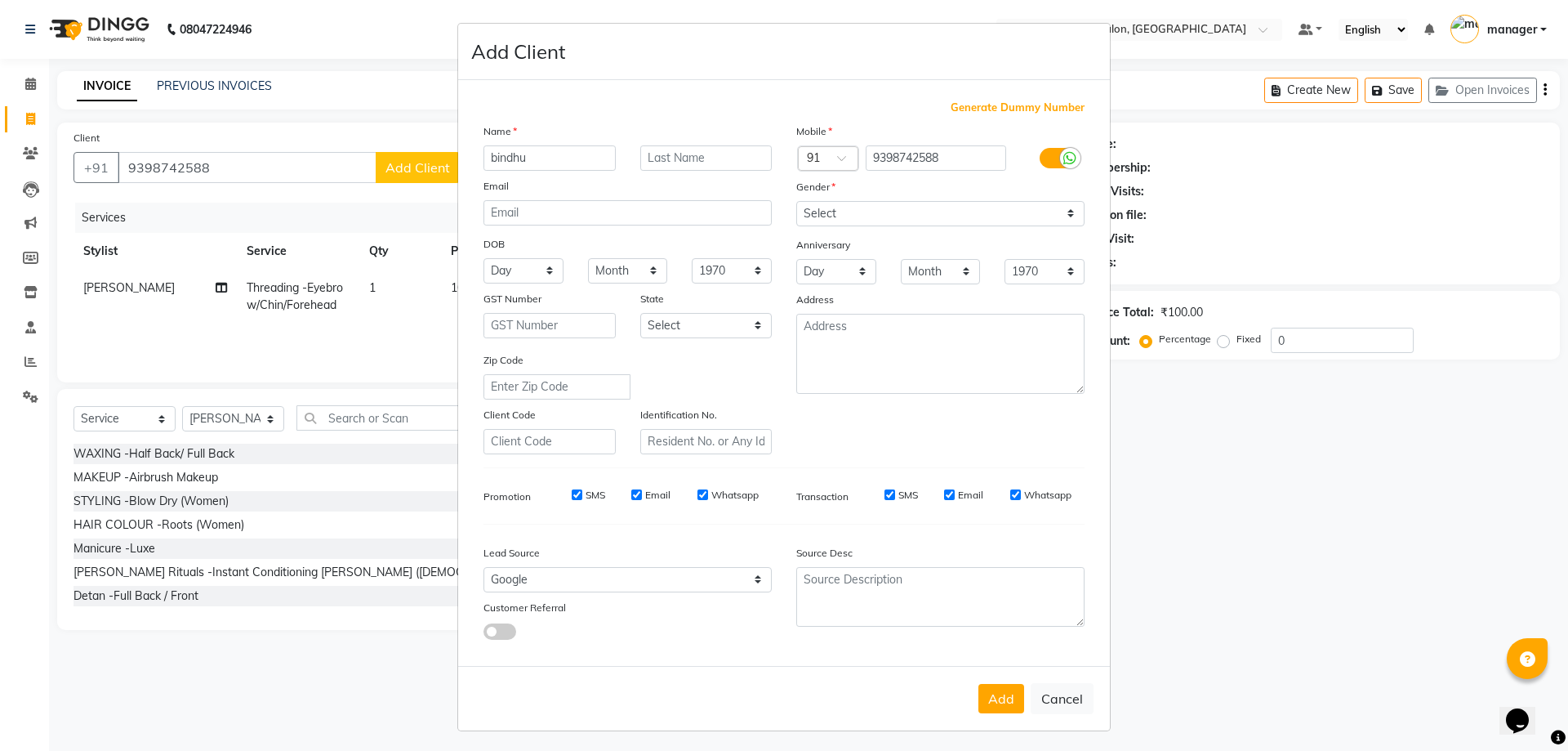
type input "bindhu"
click at [571, 577] on select "Select Walk-in Referral Internet Friend Word of Mouth Advertisement Facebook Ju…" at bounding box center [627, 578] width 288 height 25
click at [483, 566] on select "Select Walk-in Referral Internet Friend Word of Mouth Advertisement Facebook Ju…" at bounding box center [627, 578] width 288 height 25
click at [998, 693] on button "Add" at bounding box center [1001, 698] width 46 height 29
click at [997, 694] on button "Add" at bounding box center [1001, 698] width 46 height 29
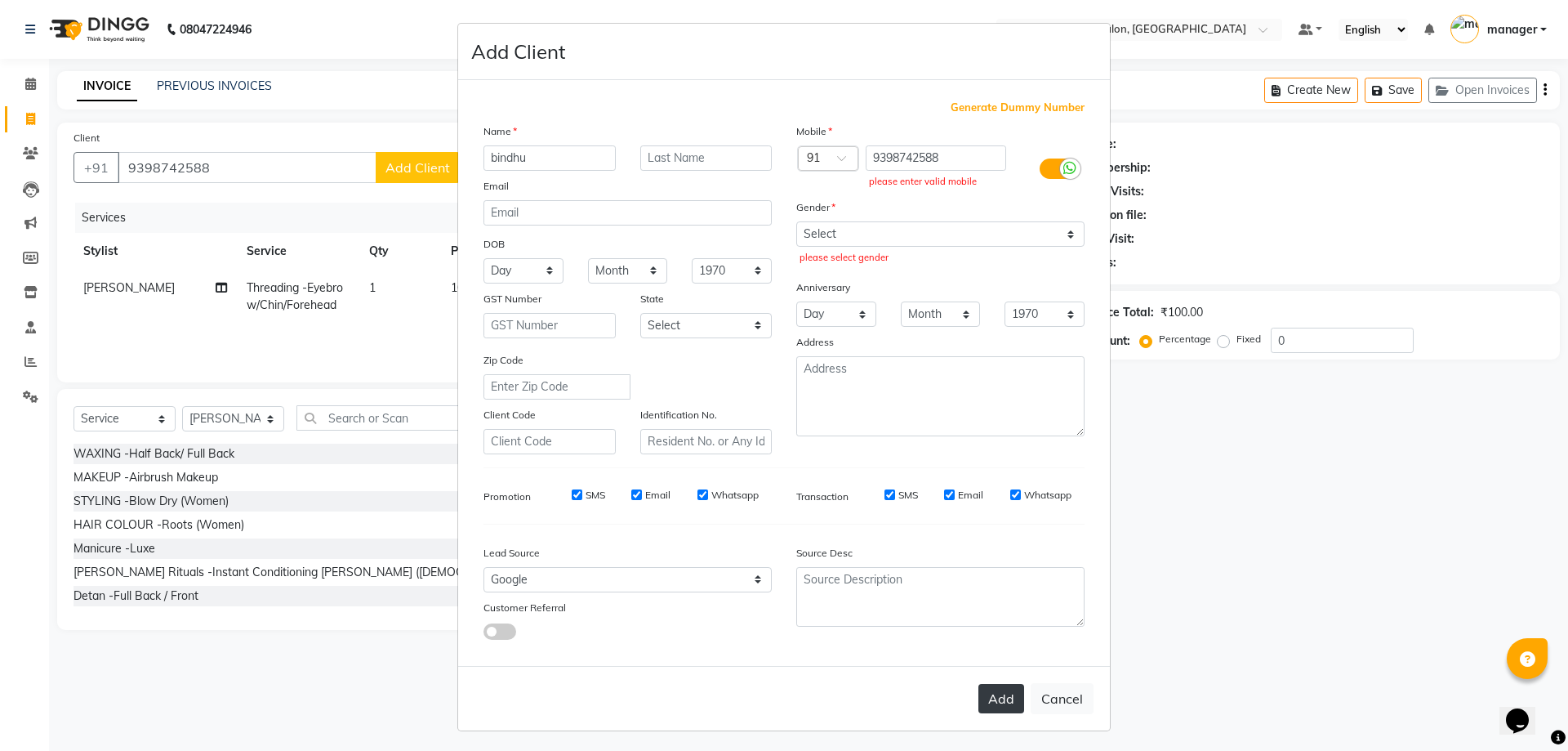
click at [997, 694] on button "Add" at bounding box center [1001, 698] width 46 height 29
click at [1056, 236] on select "Select [DEMOGRAPHIC_DATA] [DEMOGRAPHIC_DATA] Other Prefer Not To Say" at bounding box center [940, 233] width 288 height 25
select select "[DEMOGRAPHIC_DATA]"
click at [796, 221] on select "Select [DEMOGRAPHIC_DATA] [DEMOGRAPHIC_DATA] Other Prefer Not To Say" at bounding box center [940, 233] width 288 height 25
click at [978, 694] on button "Add" at bounding box center [1001, 698] width 46 height 29
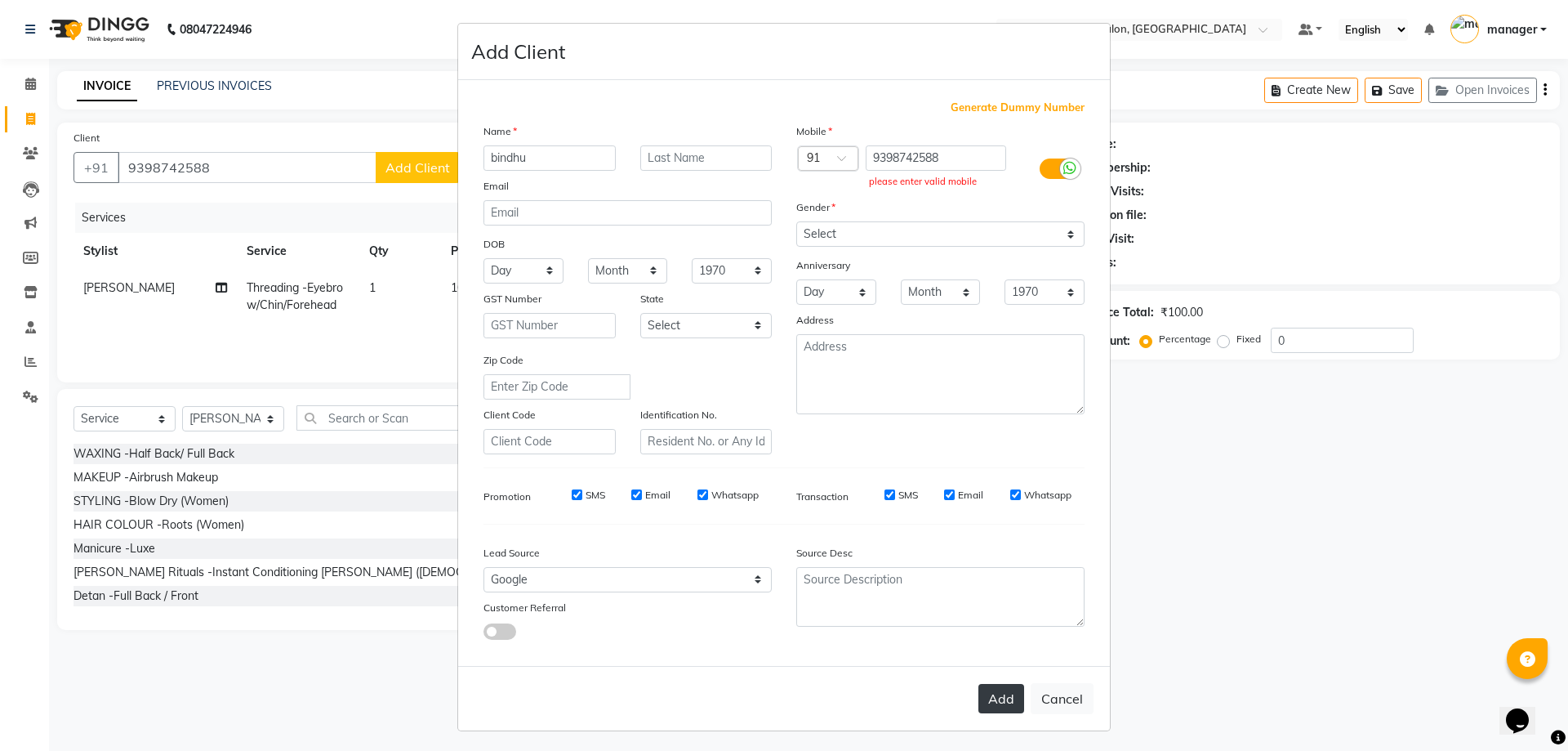
click at [978, 694] on button "Add" at bounding box center [1001, 698] width 46 height 29
drag, startPoint x: 955, startPoint y: 155, endPoint x: 849, endPoint y: 164, distance: 106.4
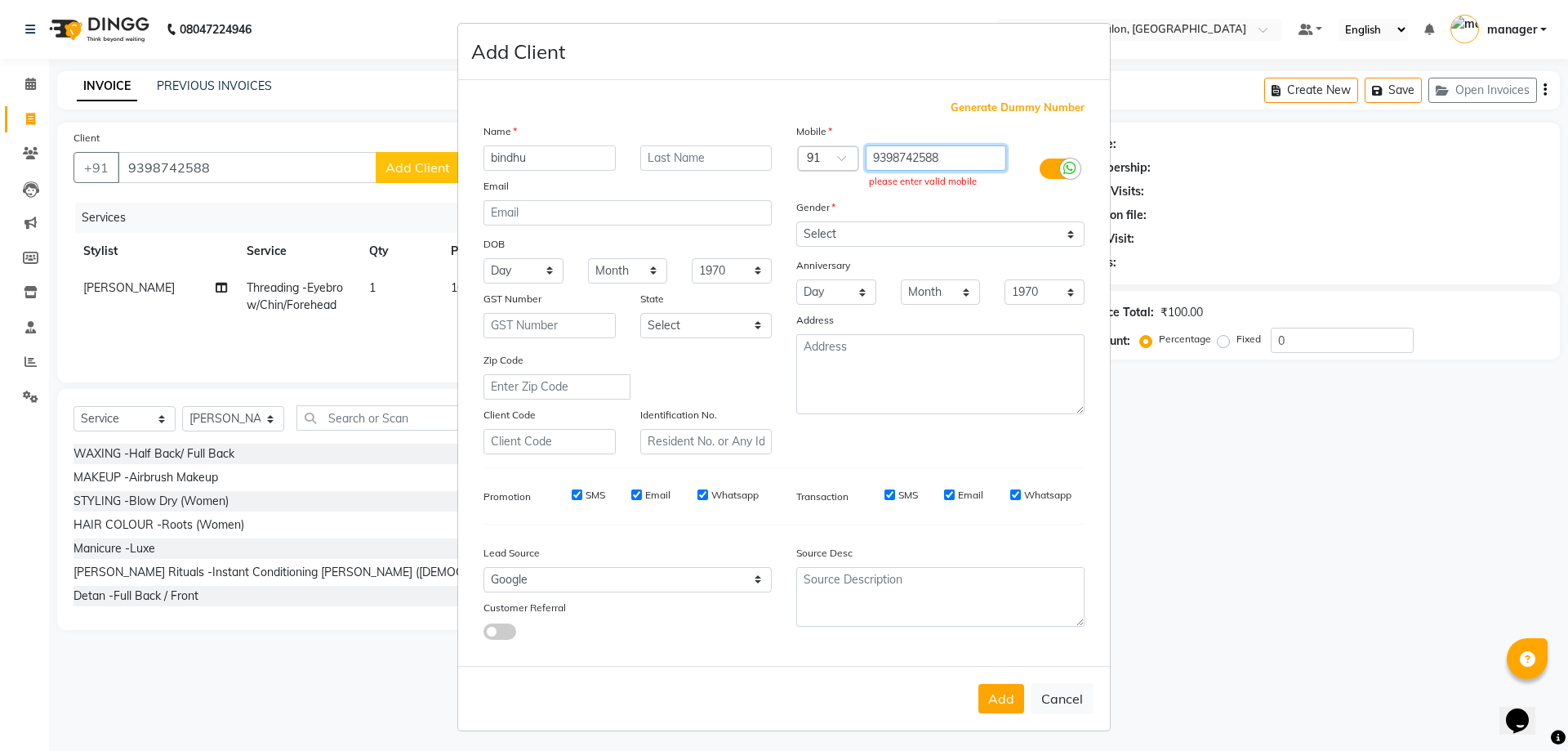
click at [849, 164] on div "Country Code × 91 9398742588 please enter valid mobile" at bounding box center [940, 170] width 313 height 48
click at [1122, 452] on ngb-modal-window "Add Client Generate Dummy Number Name bindhu Email DOB Day 01 02 03 04 05 06 07…" at bounding box center [784, 375] width 1568 height 751
click at [1071, 692] on button "Cancel" at bounding box center [1062, 698] width 63 height 31
select select
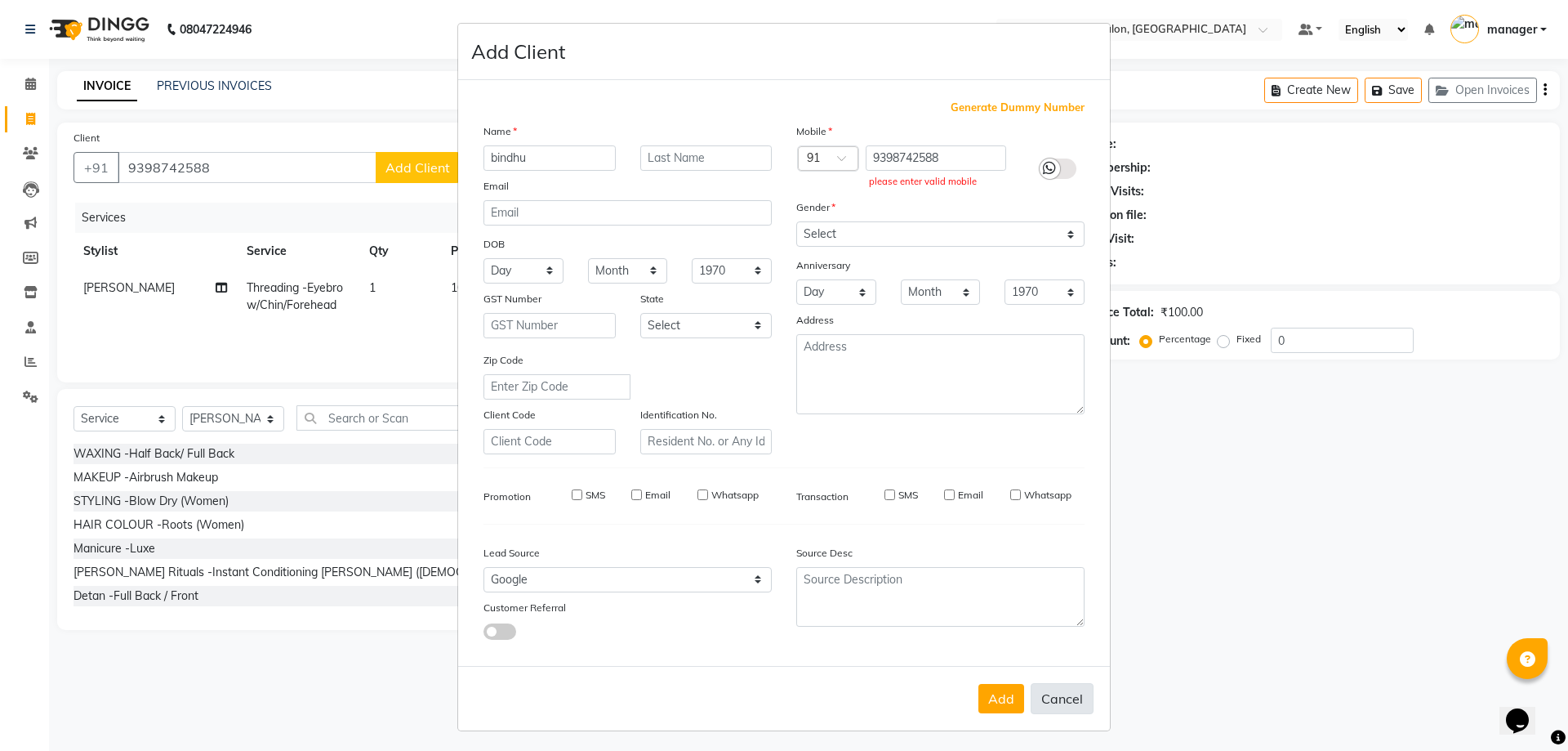
select select
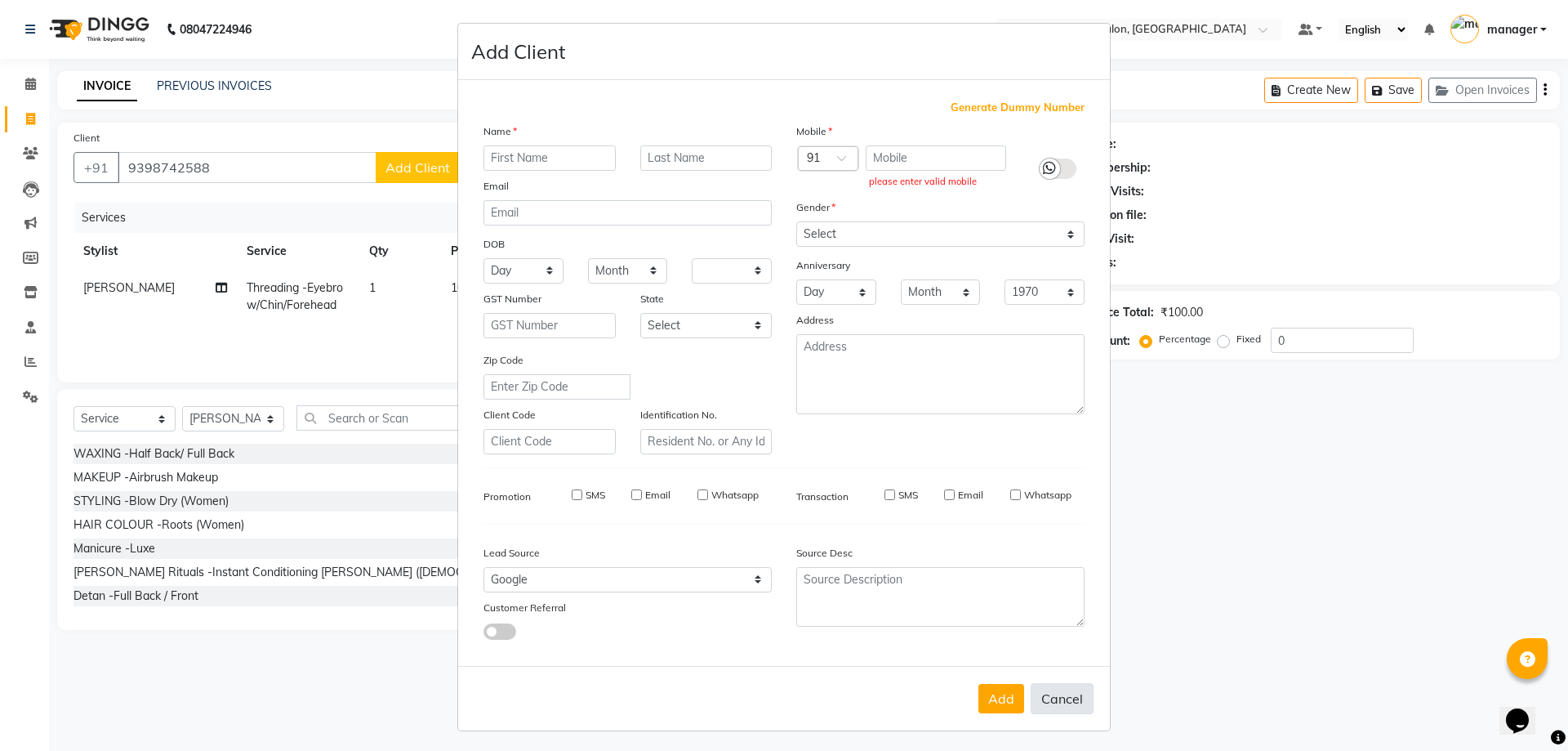
checkbox input "false"
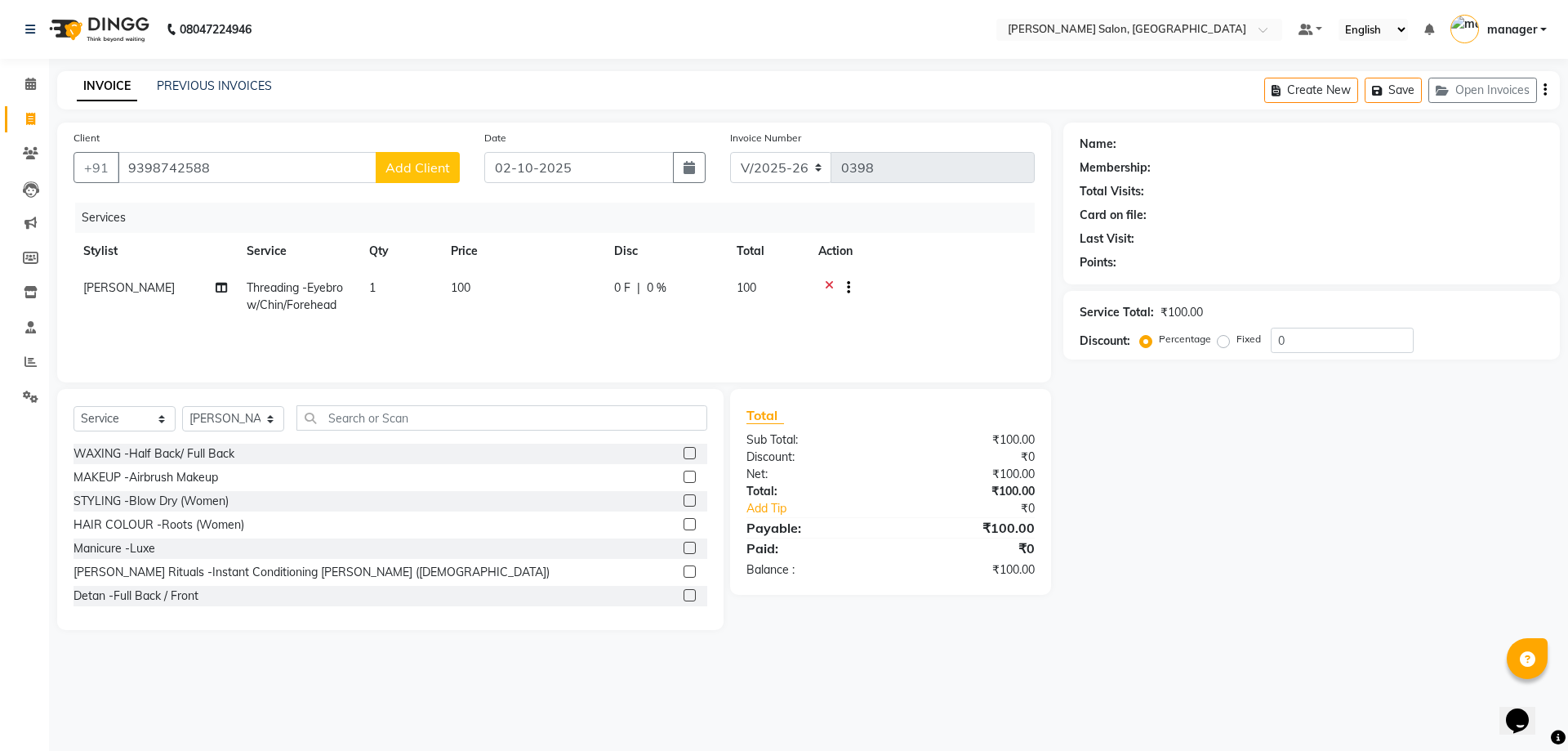
click at [410, 173] on span "Add Client" at bounding box center [418, 168] width 65 height 16
select select "49250"
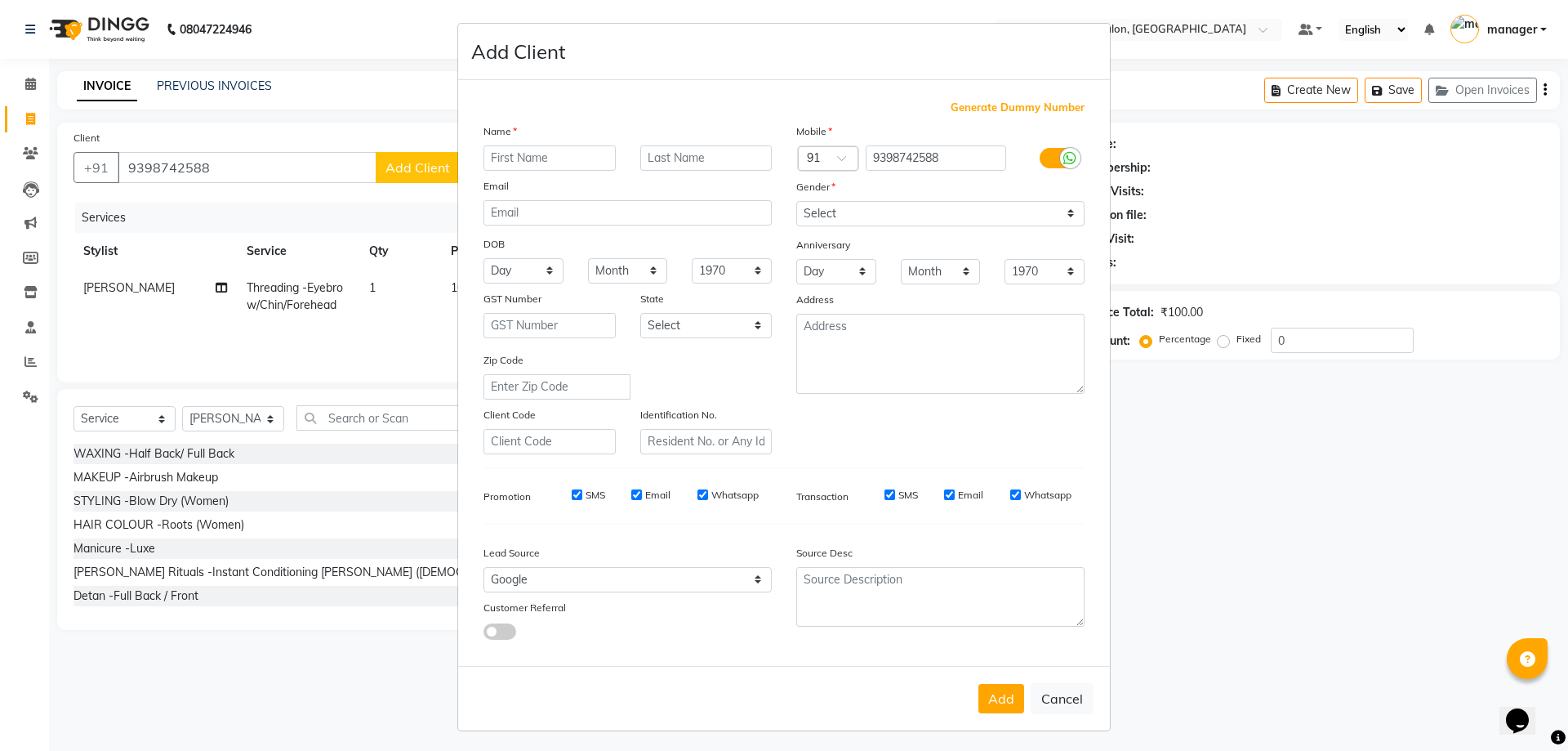
click at [543, 165] on input "text" at bounding box center [549, 158] width 133 height 25
type input "9398742588"
type input "bindhu"
click at [740, 580] on select "Select Walk-in Referral Internet Friend Word of Mouth Advertisement Facebook Ju…" at bounding box center [627, 578] width 288 height 25
click at [483, 566] on select "Select Walk-in Referral Internet Friend Word of Mouth Advertisement Facebook Ju…" at bounding box center [627, 578] width 288 height 25
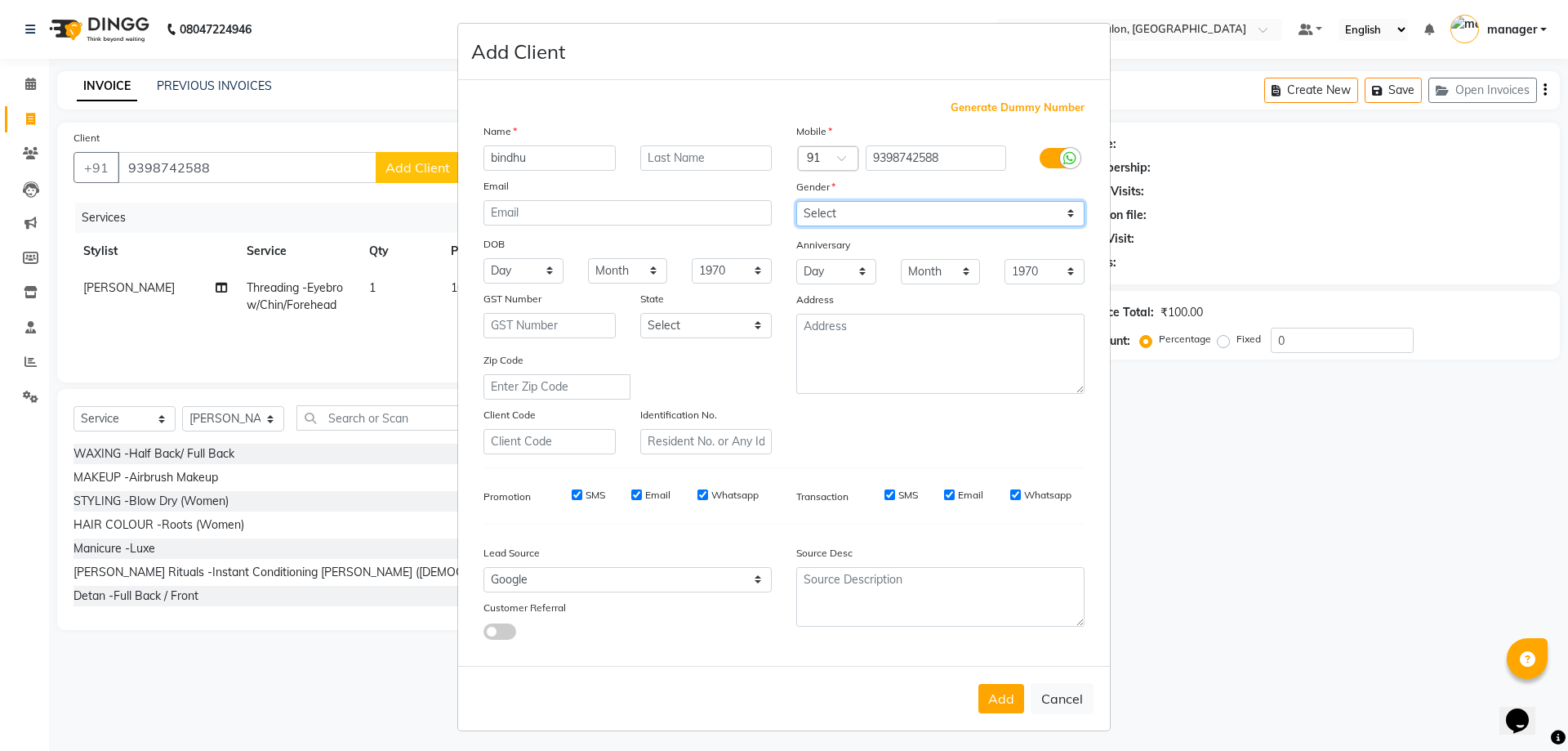
click at [892, 214] on select "Select [DEMOGRAPHIC_DATA] [DEMOGRAPHIC_DATA] Other Prefer Not To Say" at bounding box center [940, 213] width 288 height 25
select select "[DEMOGRAPHIC_DATA]"
click at [796, 201] on select "Select [DEMOGRAPHIC_DATA] [DEMOGRAPHIC_DATA] Other Prefer Not To Say" at bounding box center [940, 213] width 288 height 25
click at [991, 706] on button "Add" at bounding box center [1001, 698] width 46 height 29
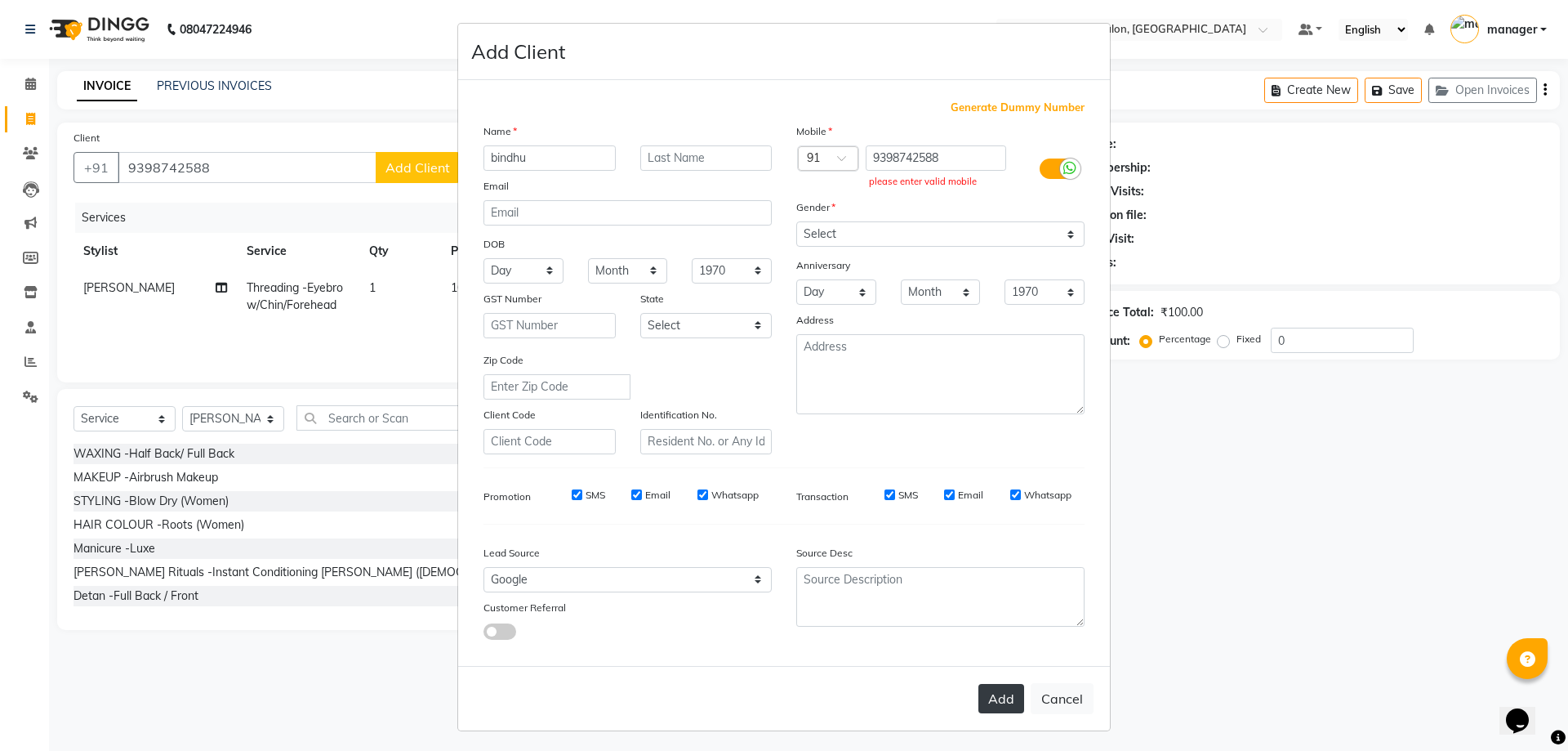
click at [992, 706] on button "Add" at bounding box center [1001, 698] width 46 height 29
click at [992, 705] on button "Add" at bounding box center [1001, 698] width 46 height 29
click at [992, 703] on button "Add" at bounding box center [1001, 698] width 46 height 29
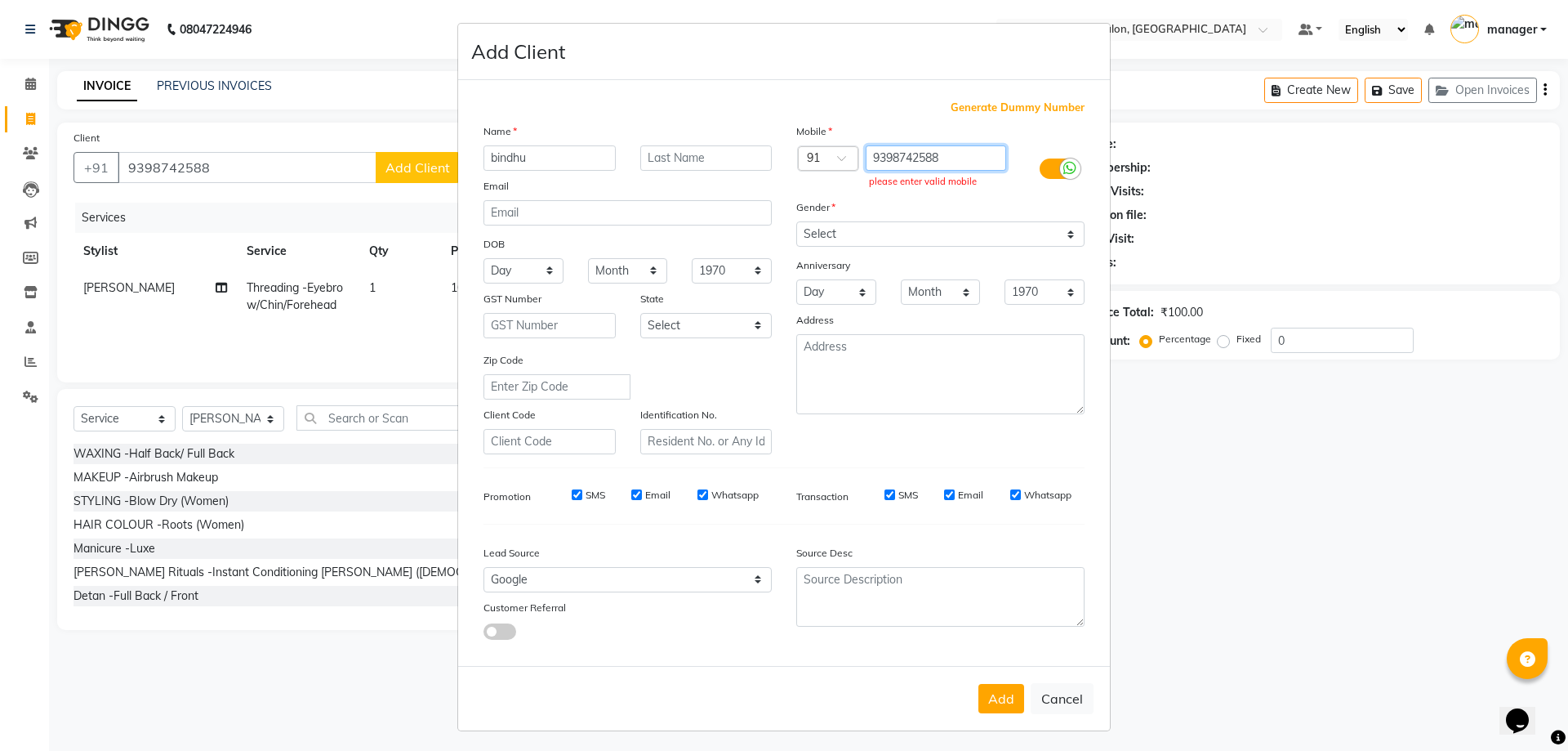
drag, startPoint x: 949, startPoint y: 162, endPoint x: 855, endPoint y: 154, distance: 94.3
click at [862, 154] on div "9398742588 please enter valid mobile" at bounding box center [940, 170] width 157 height 48
click at [1003, 696] on button "Add" at bounding box center [1001, 698] width 46 height 29
click at [1042, 701] on button "Cancel" at bounding box center [1062, 698] width 63 height 31
select select
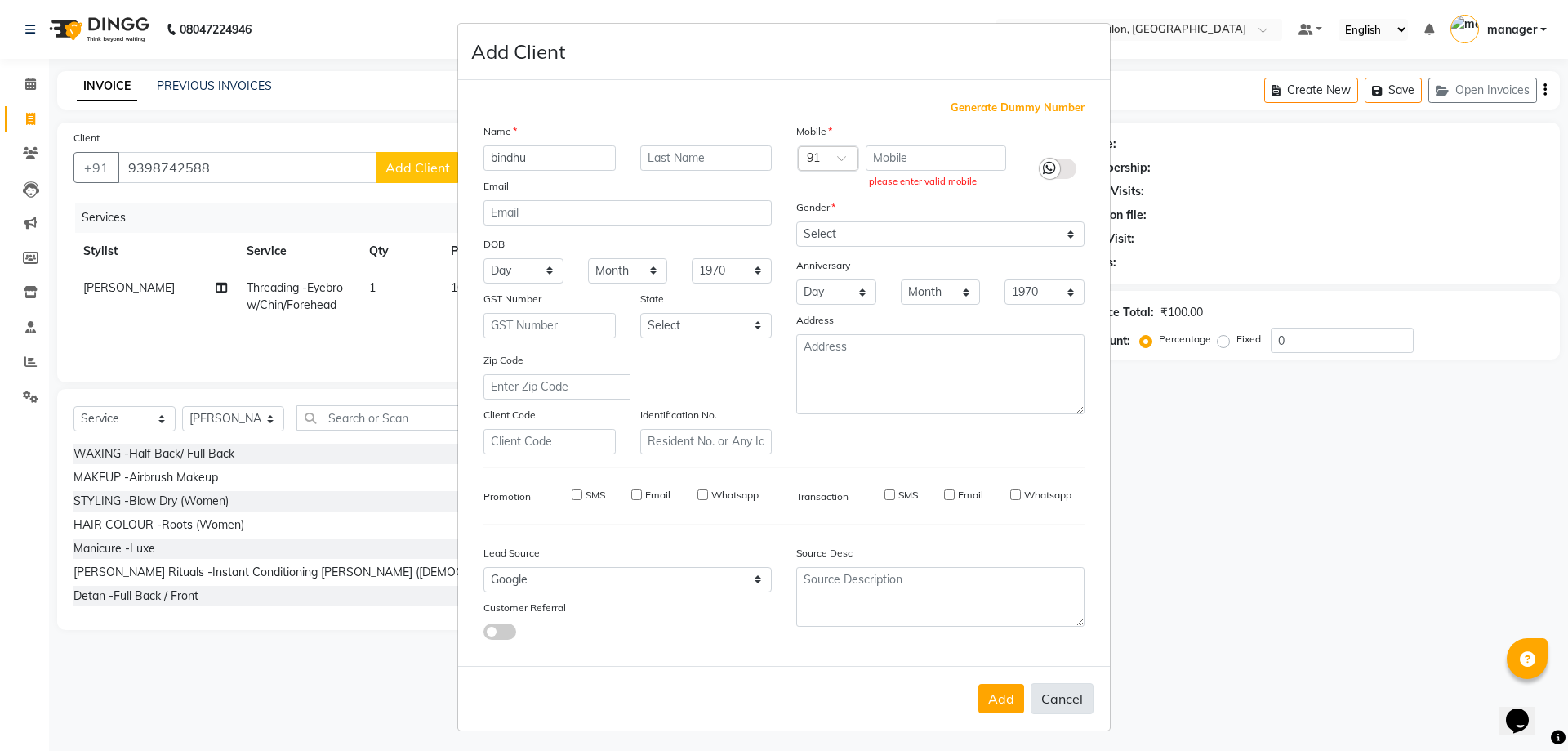
select select
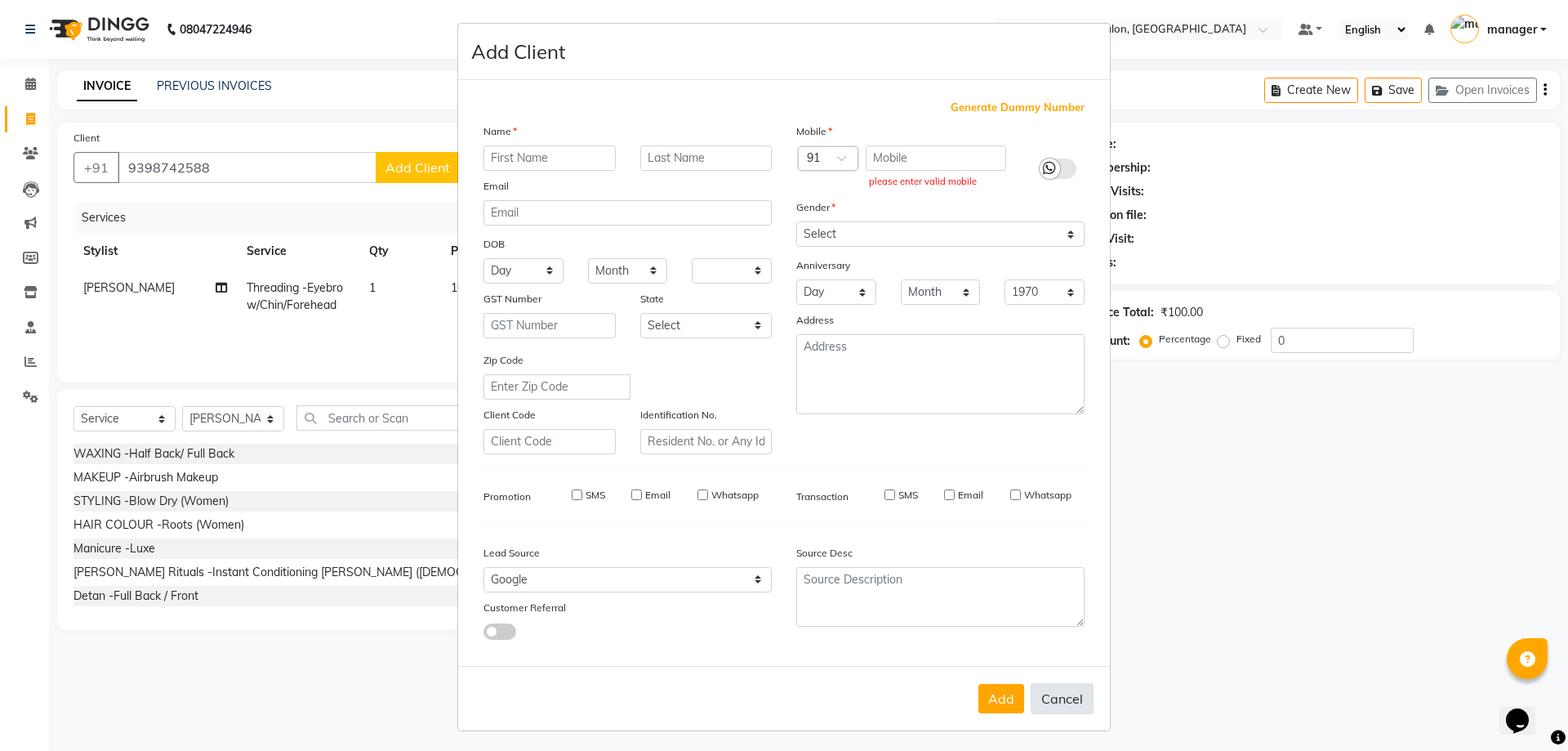
select select
checkbox input "false"
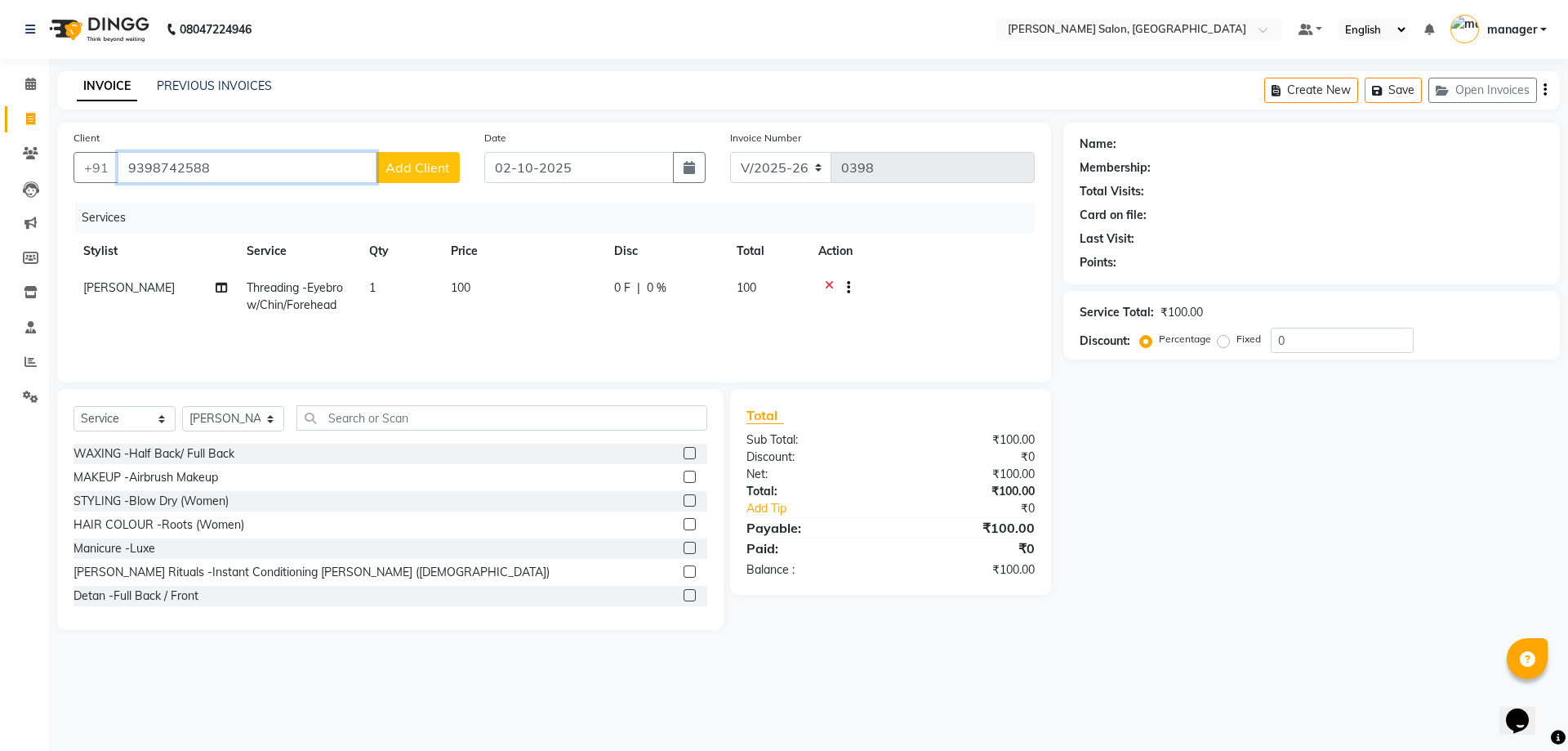
drag, startPoint x: 282, startPoint y: 165, endPoint x: 131, endPoint y: 163, distance: 151.0
click at [131, 163] on input "9398742588" at bounding box center [247, 167] width 259 height 31
type input "bindhu"
click at [415, 172] on span "Add Client" at bounding box center [418, 168] width 65 height 16
select select "49250"
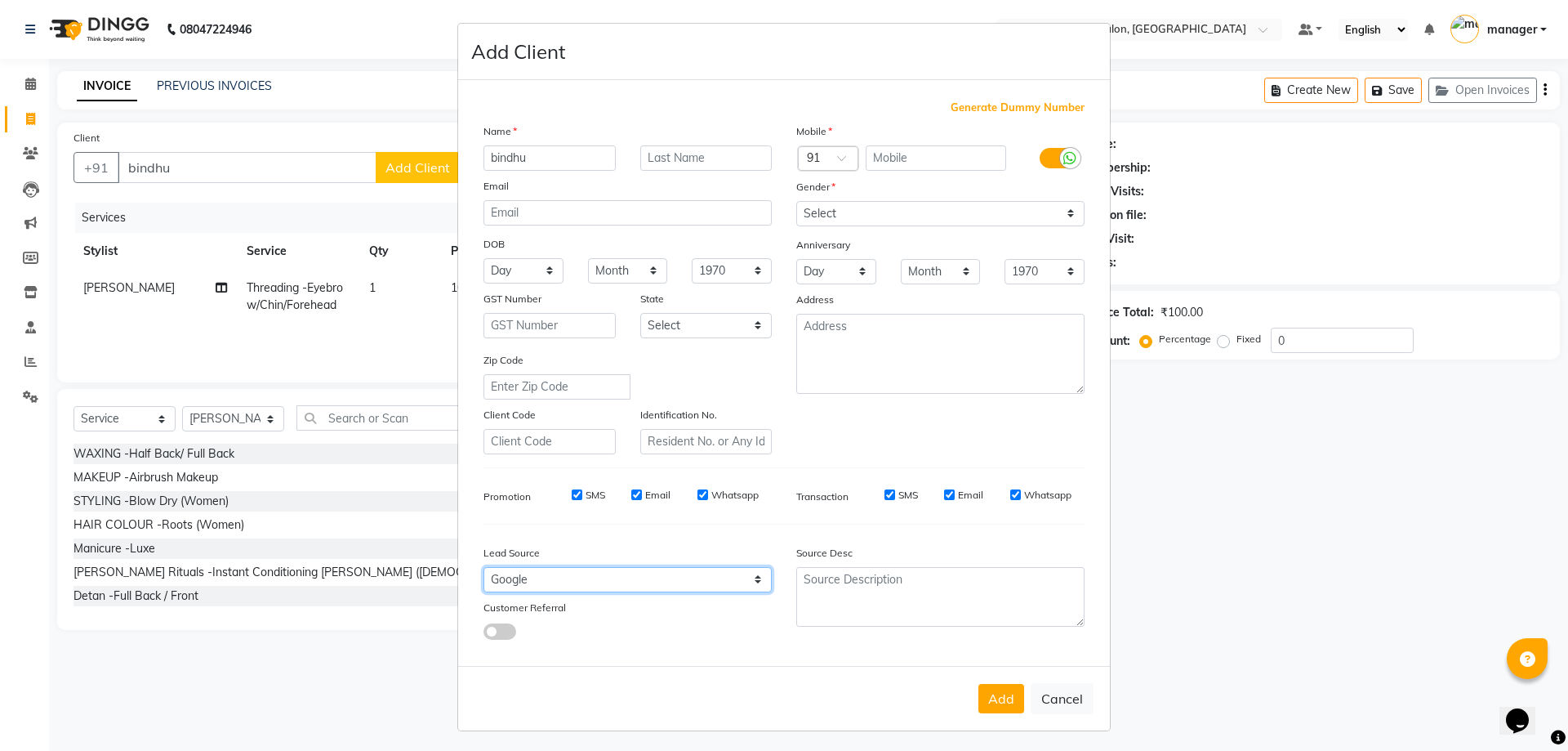
click at [710, 585] on select "Select Walk-in Referral Internet Friend Word of Mouth Advertisement Facebook Ju…" at bounding box center [627, 578] width 288 height 25
click at [483, 566] on select "Select Walk-in Referral Internet Friend Word of Mouth Advertisement Facebook Ju…" at bounding box center [627, 578] width 288 height 25
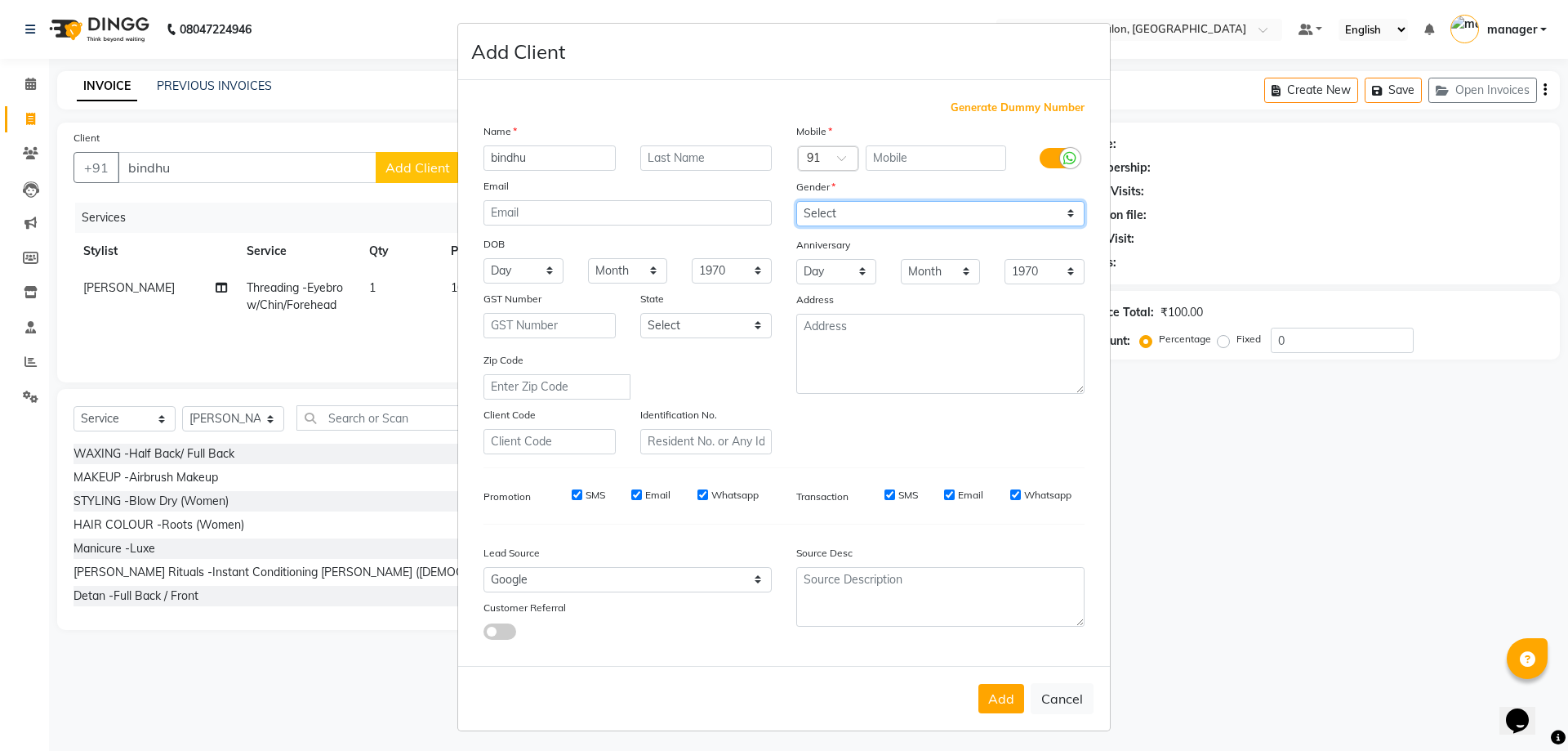
click at [933, 215] on select "Select [DEMOGRAPHIC_DATA] [DEMOGRAPHIC_DATA] Other Prefer Not To Say" at bounding box center [940, 213] width 288 height 25
select select "[DEMOGRAPHIC_DATA]"
click at [796, 201] on select "Select [DEMOGRAPHIC_DATA] [DEMOGRAPHIC_DATA] Other Prefer Not To Say" at bounding box center [940, 213] width 288 height 25
click at [893, 150] on input "text" at bounding box center [936, 158] width 142 height 25
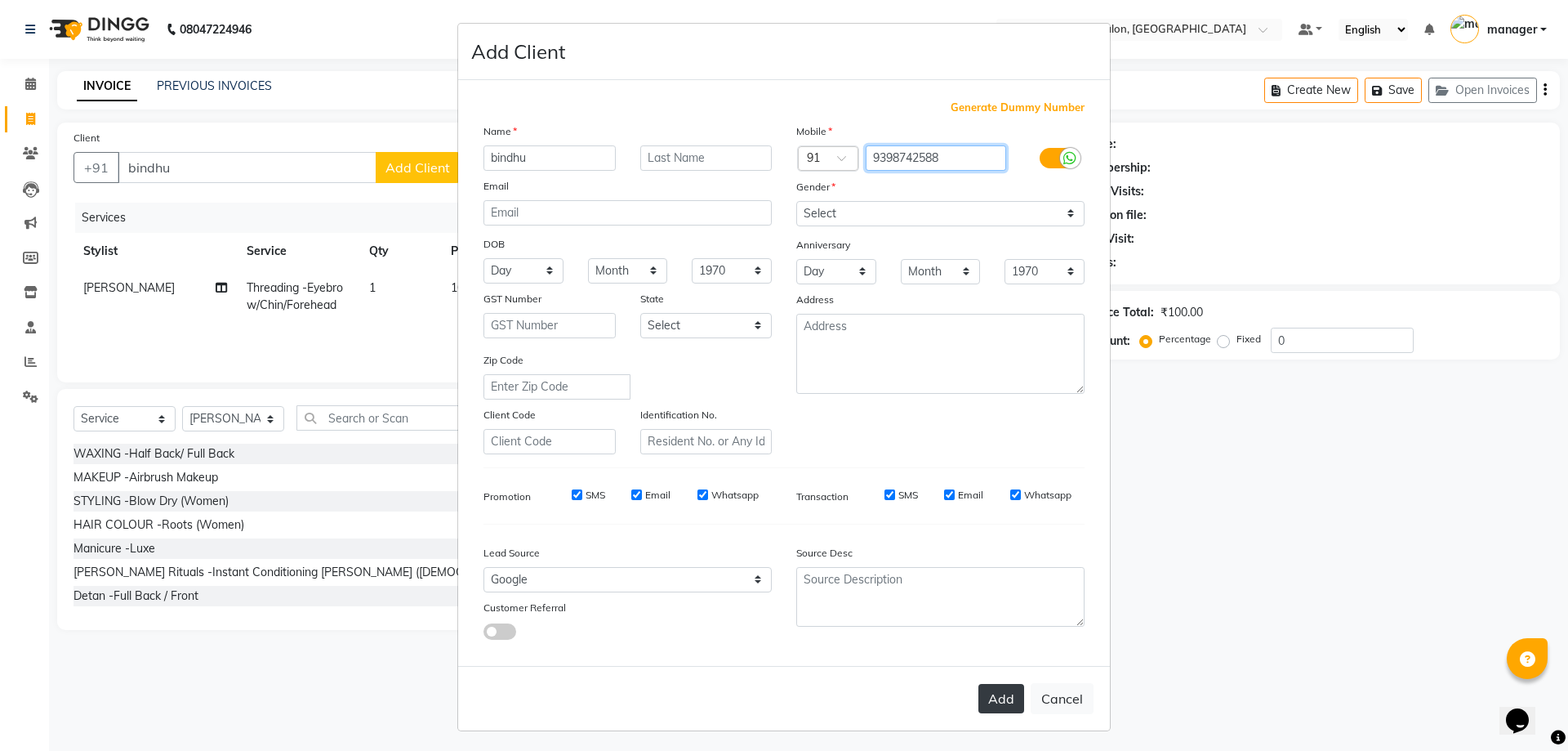
type input "9398742588"
click at [995, 700] on button "Add" at bounding box center [1001, 698] width 46 height 29
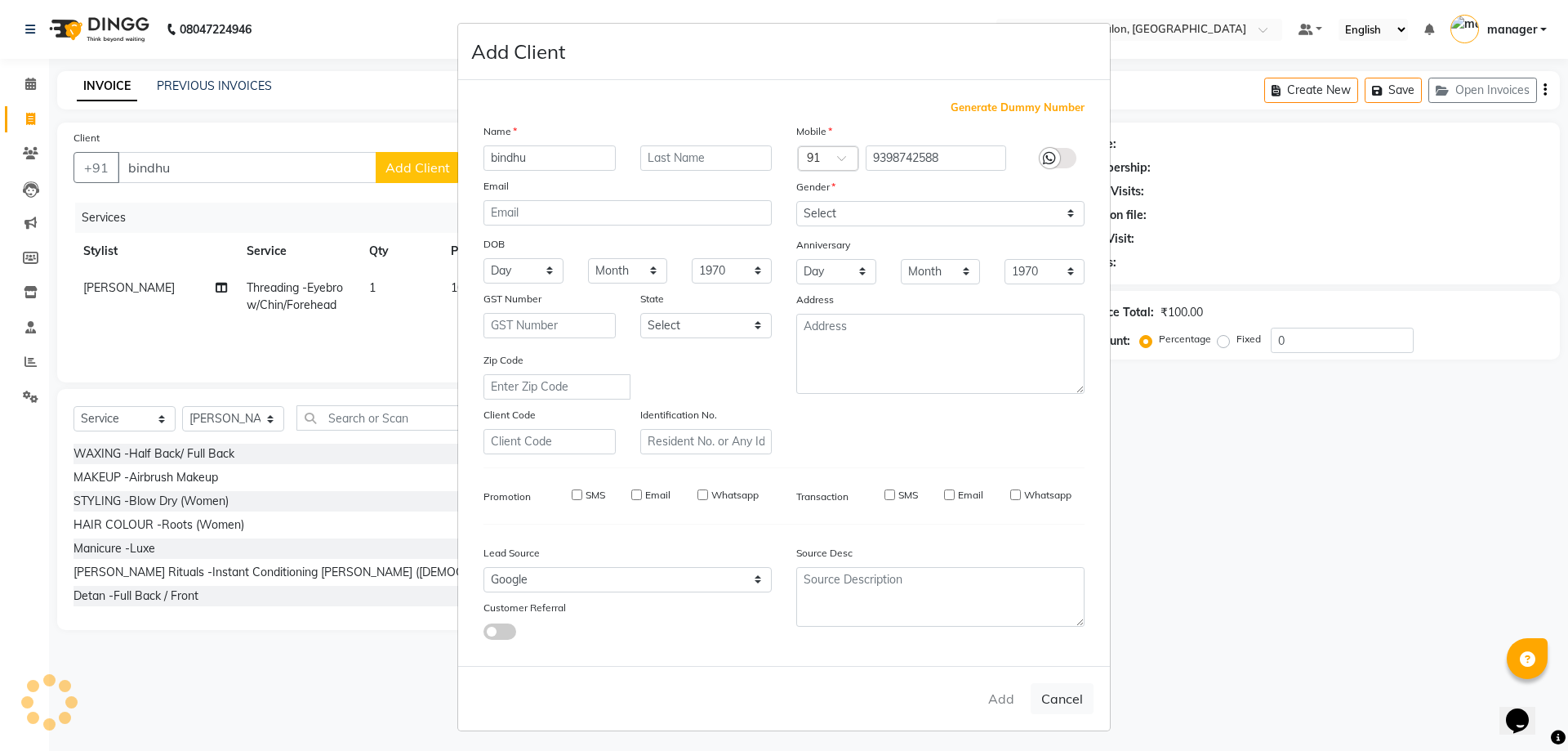
type input "9398742588"
select select
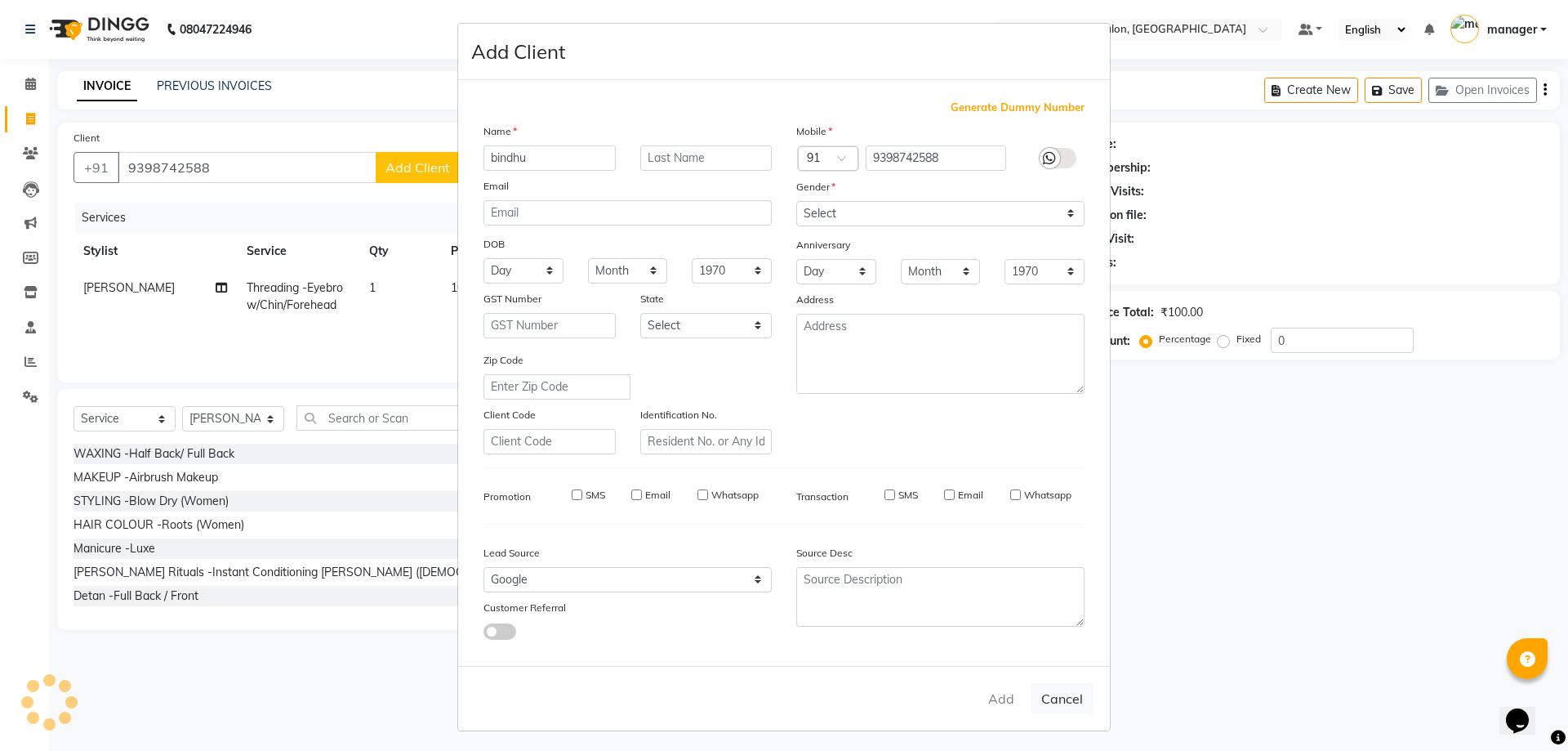
select select
checkbox input "false"
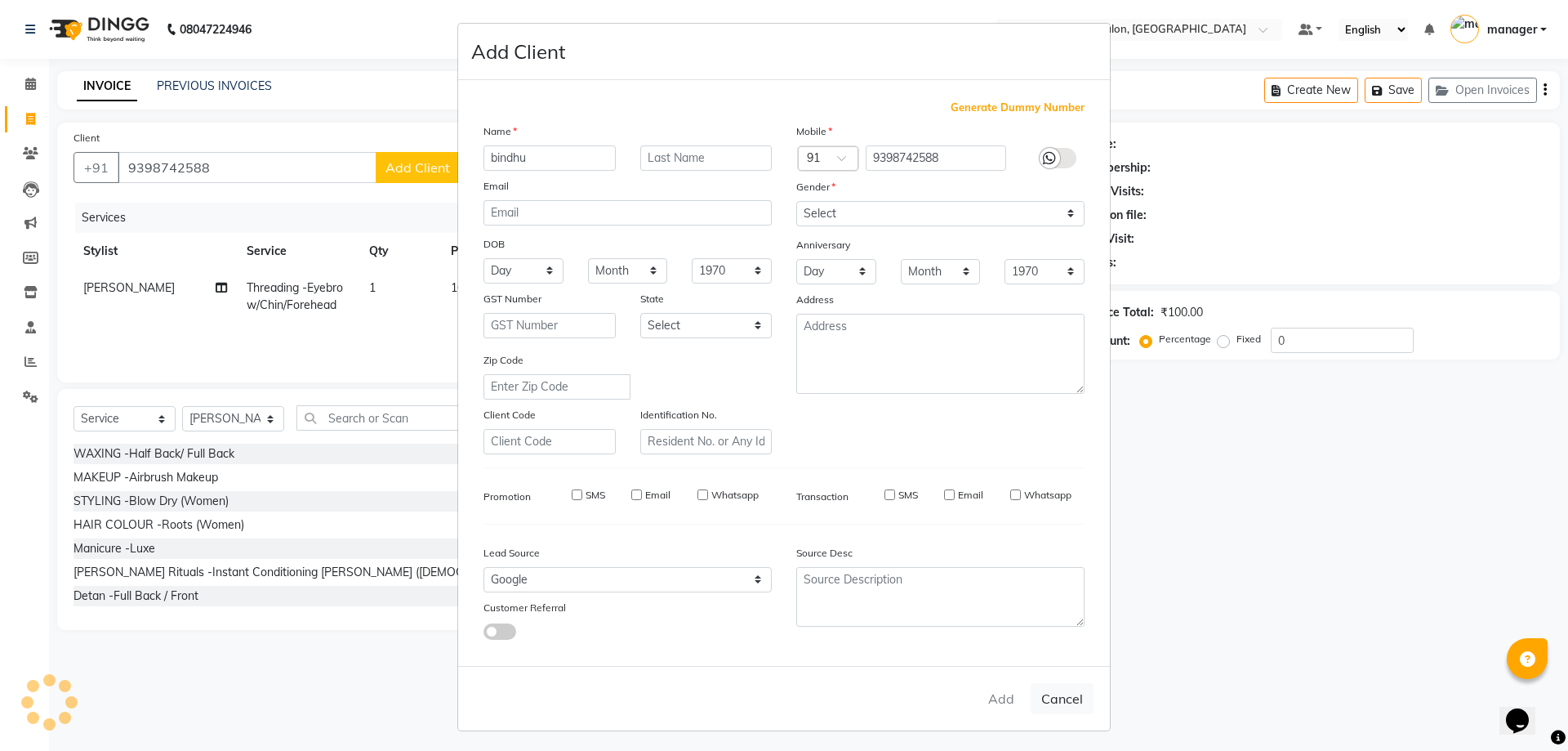
checkbox input "false"
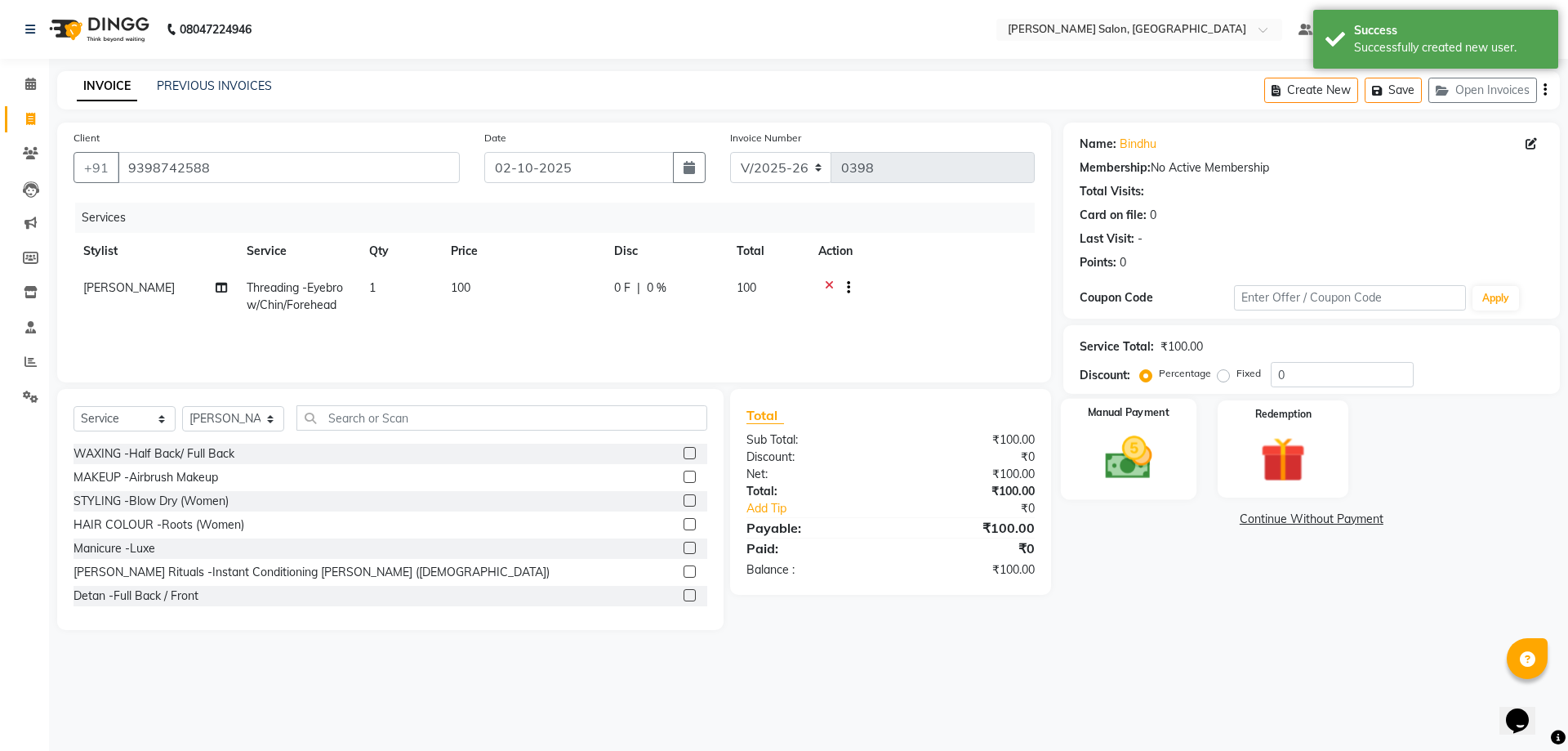
click at [1150, 441] on img at bounding box center [1128, 458] width 76 height 54
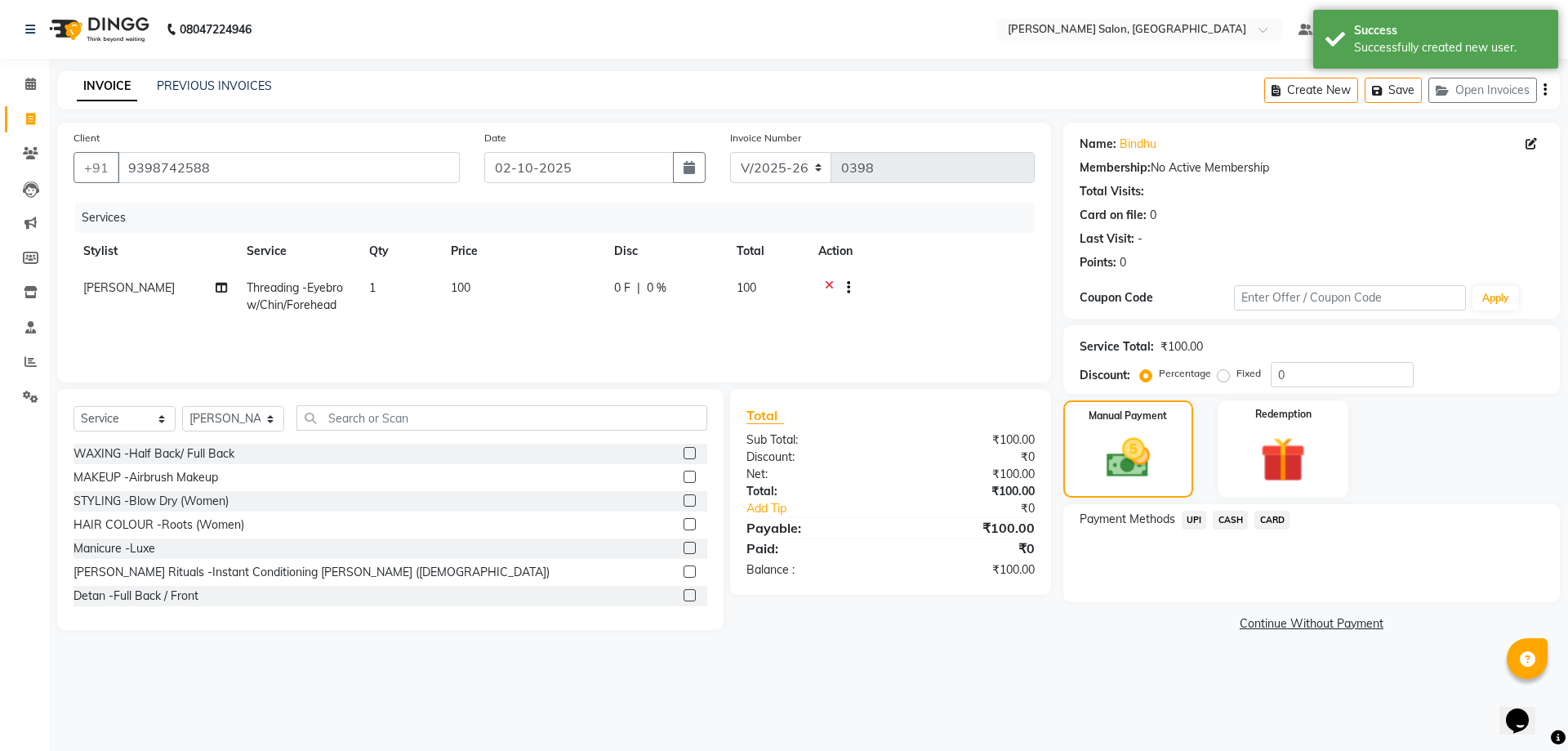
click at [1231, 518] on span "CASH" at bounding box center [1229, 520] width 35 height 19
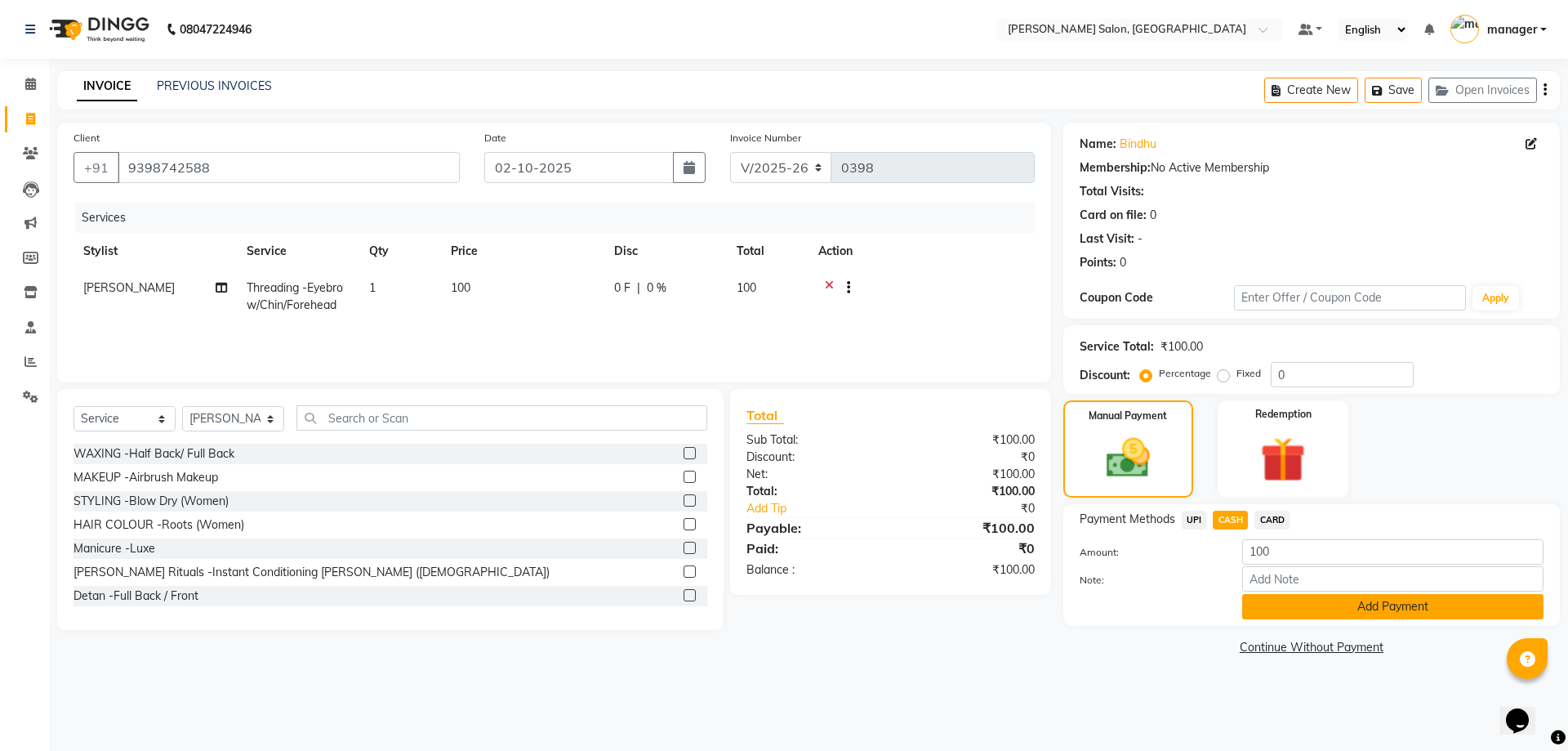
click at [1373, 605] on button "Add Payment" at bounding box center [1393, 606] width 301 height 25
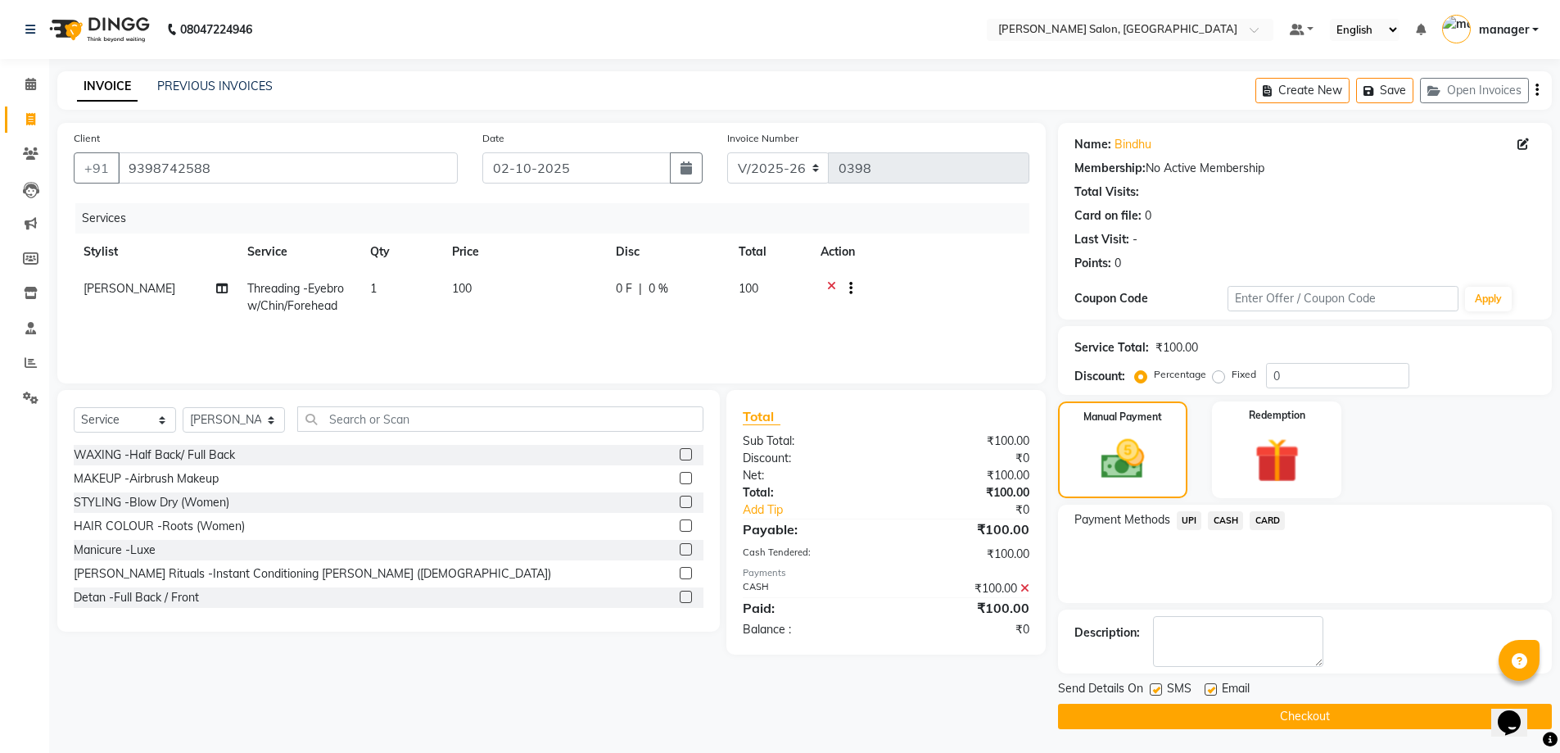
click at [1347, 715] on button "Checkout" at bounding box center [1305, 716] width 494 height 25
